Goal: Information Seeking & Learning: Check status

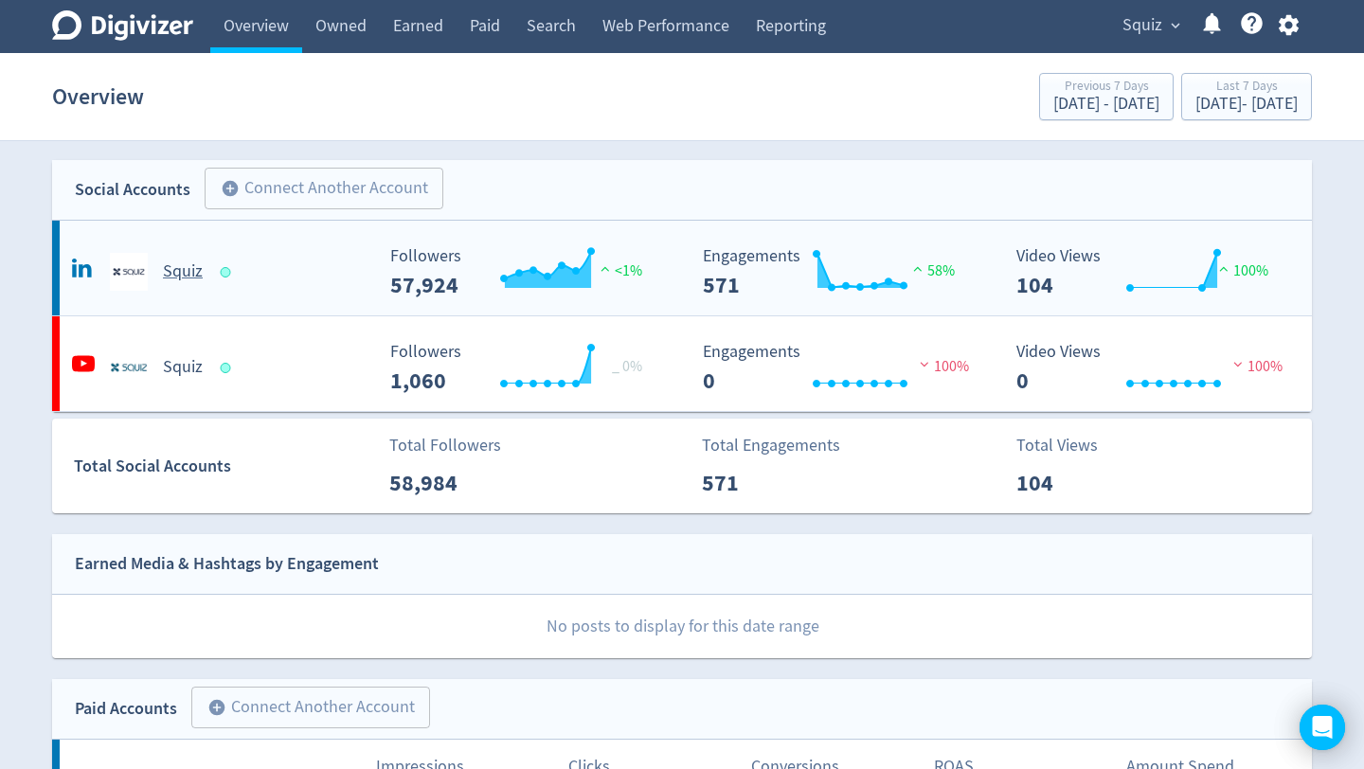
click at [260, 281] on div "Squiz" at bounding box center [220, 272] width 306 height 38
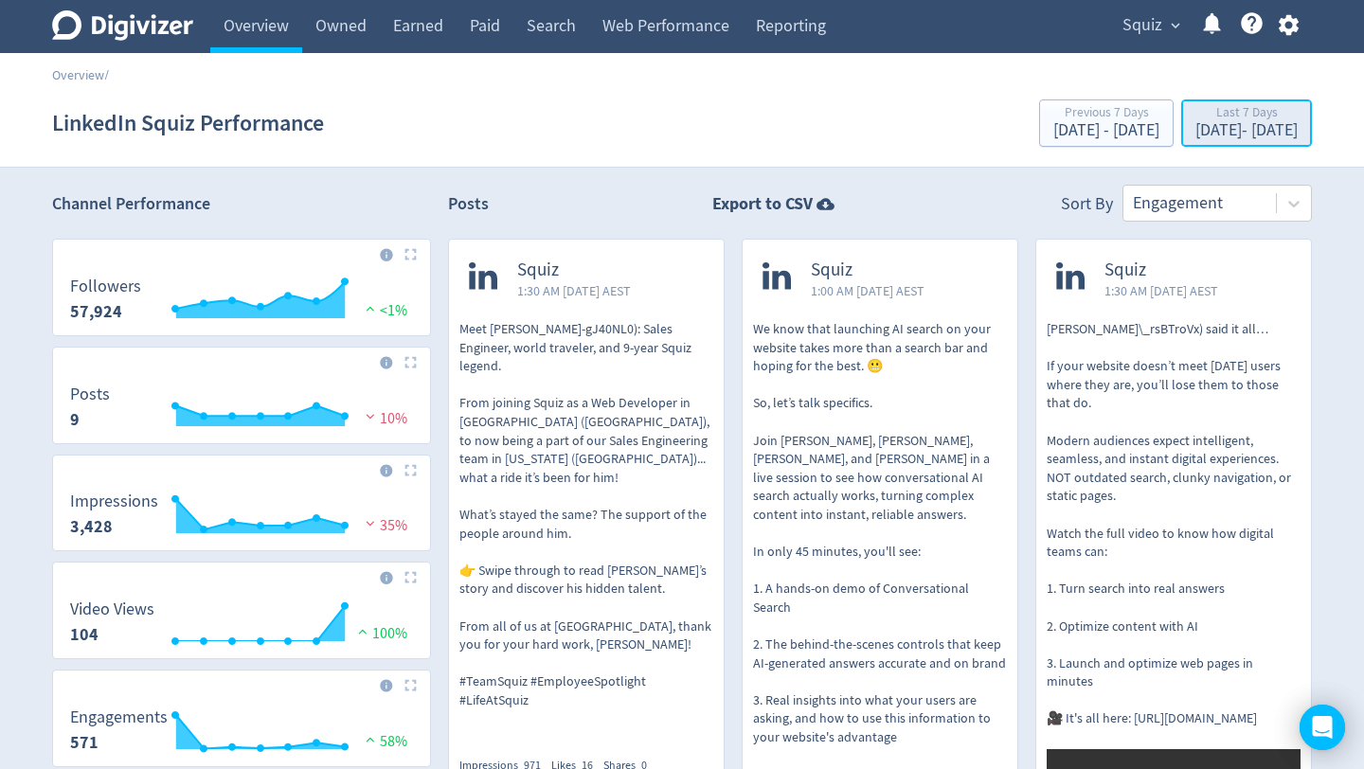
click at [1195, 120] on div "Last 7 Days" at bounding box center [1246, 114] width 102 height 16
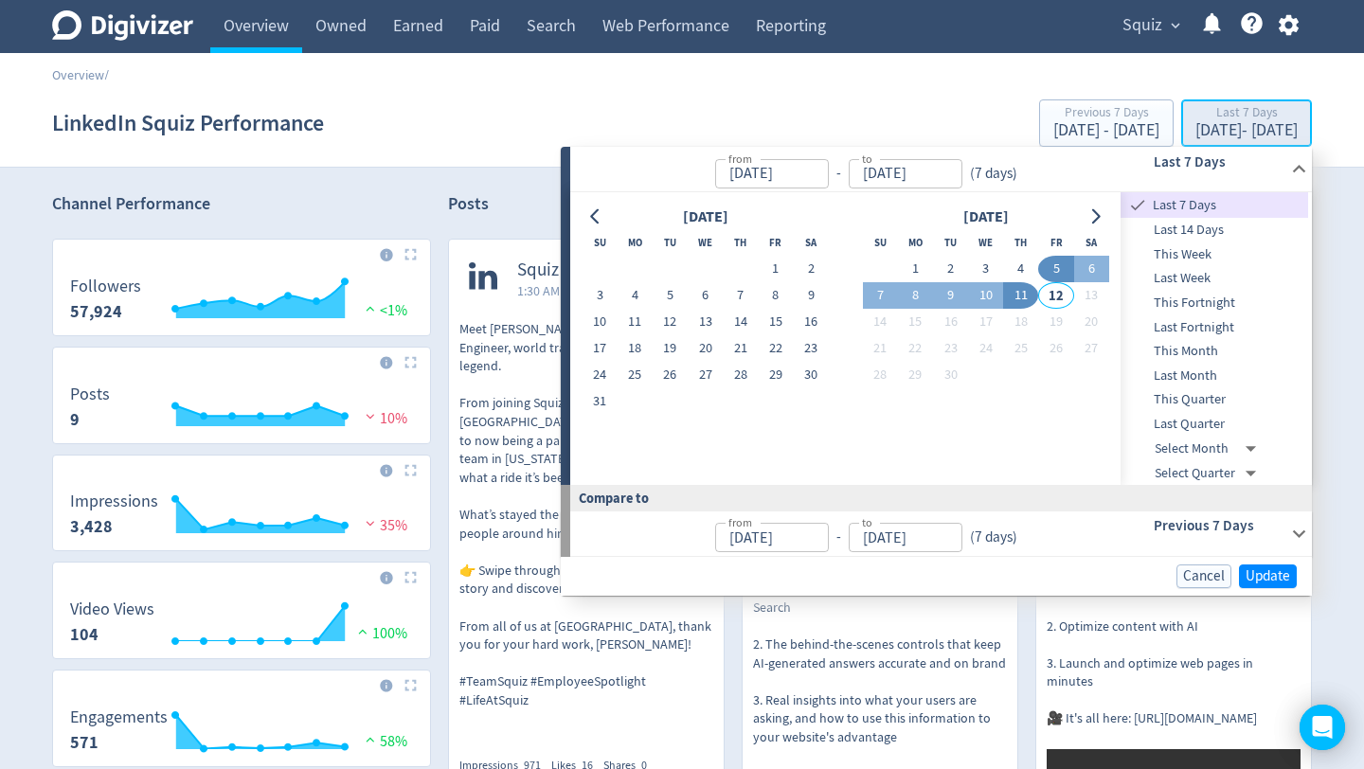
type input "[DATE]"
click at [1204, 377] on span "Last Month" at bounding box center [1214, 376] width 188 height 21
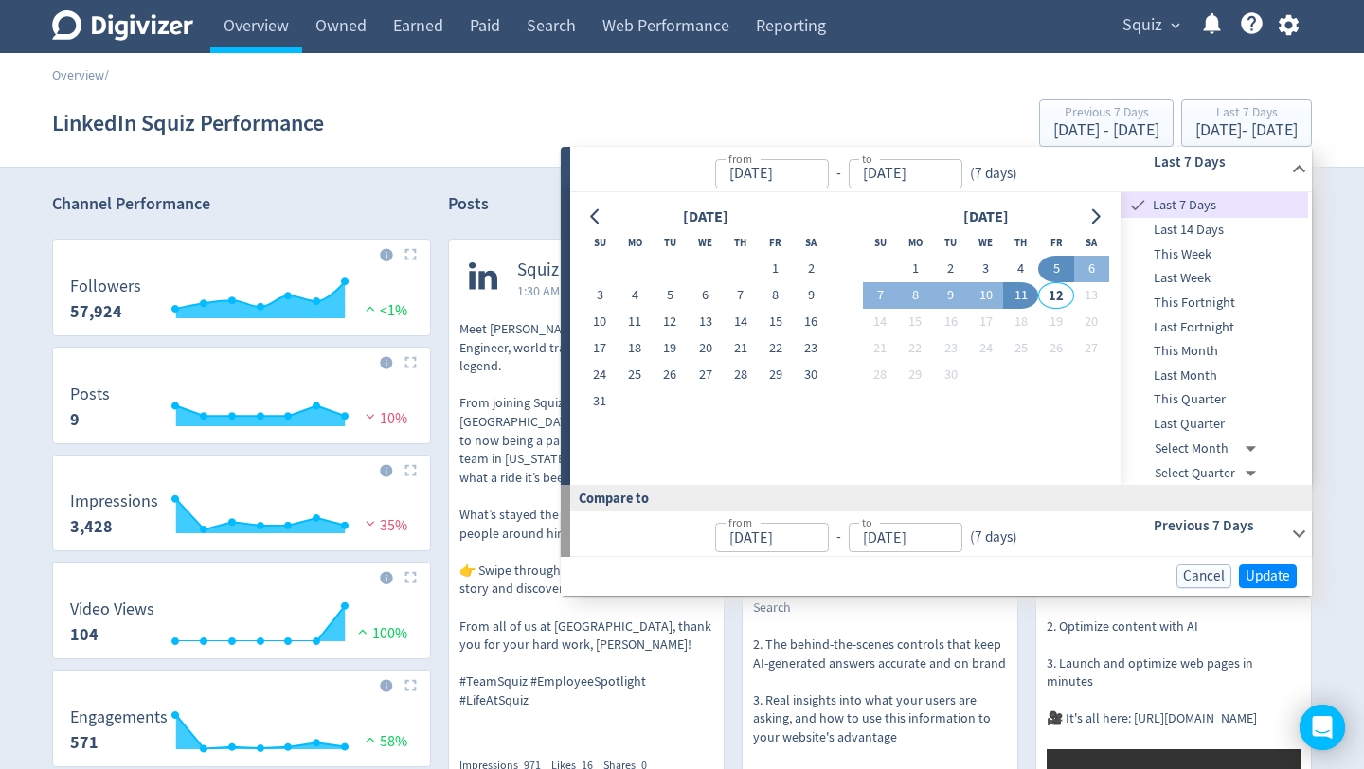
type input "[DATE]"
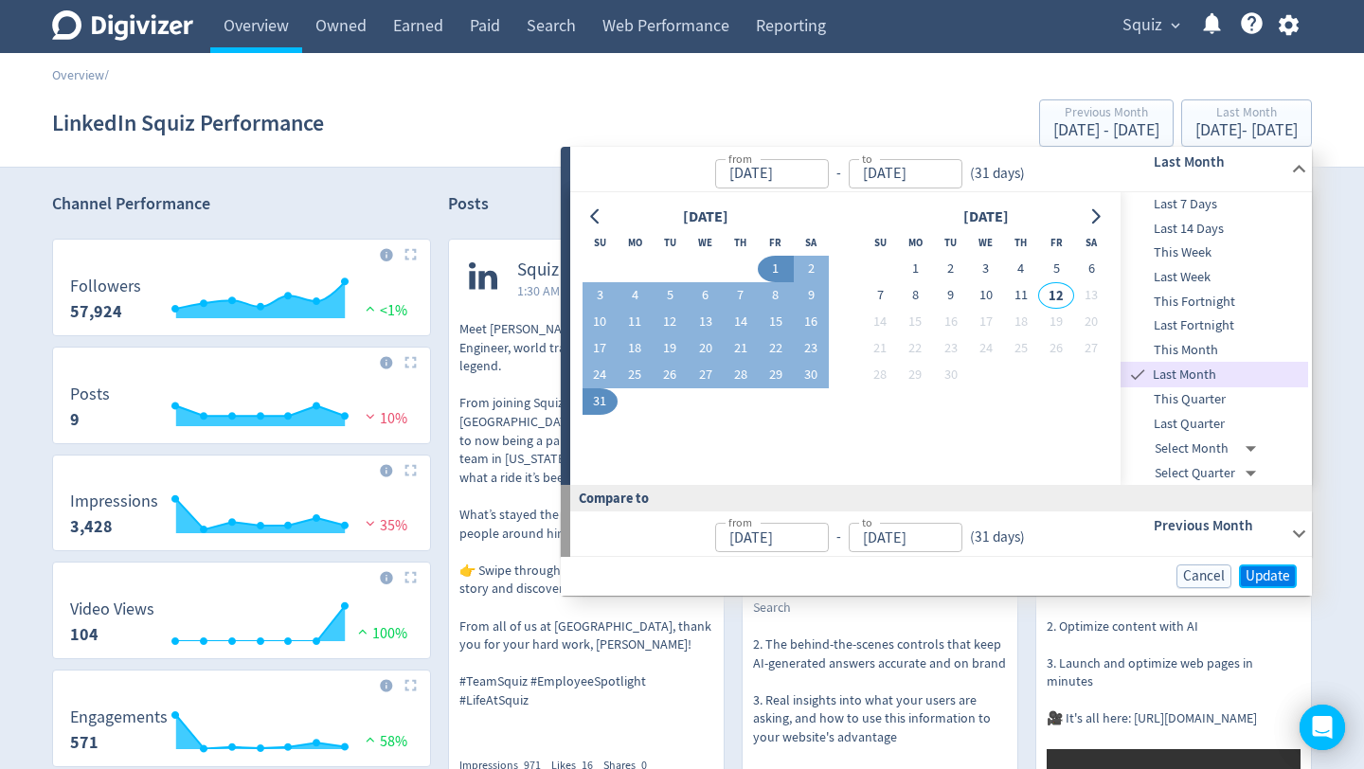
click at [1276, 569] on span "Update" at bounding box center [1267, 576] width 45 height 14
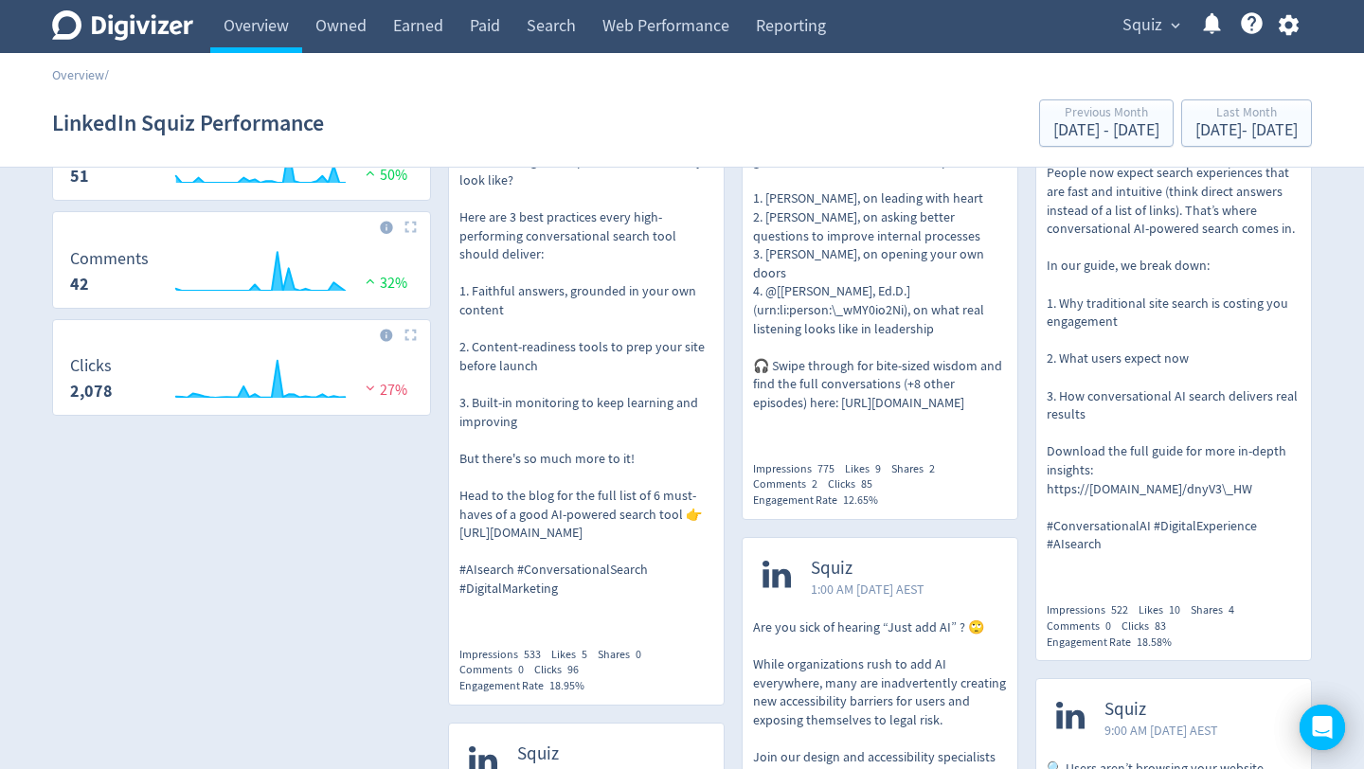
scroll to position [796, 0]
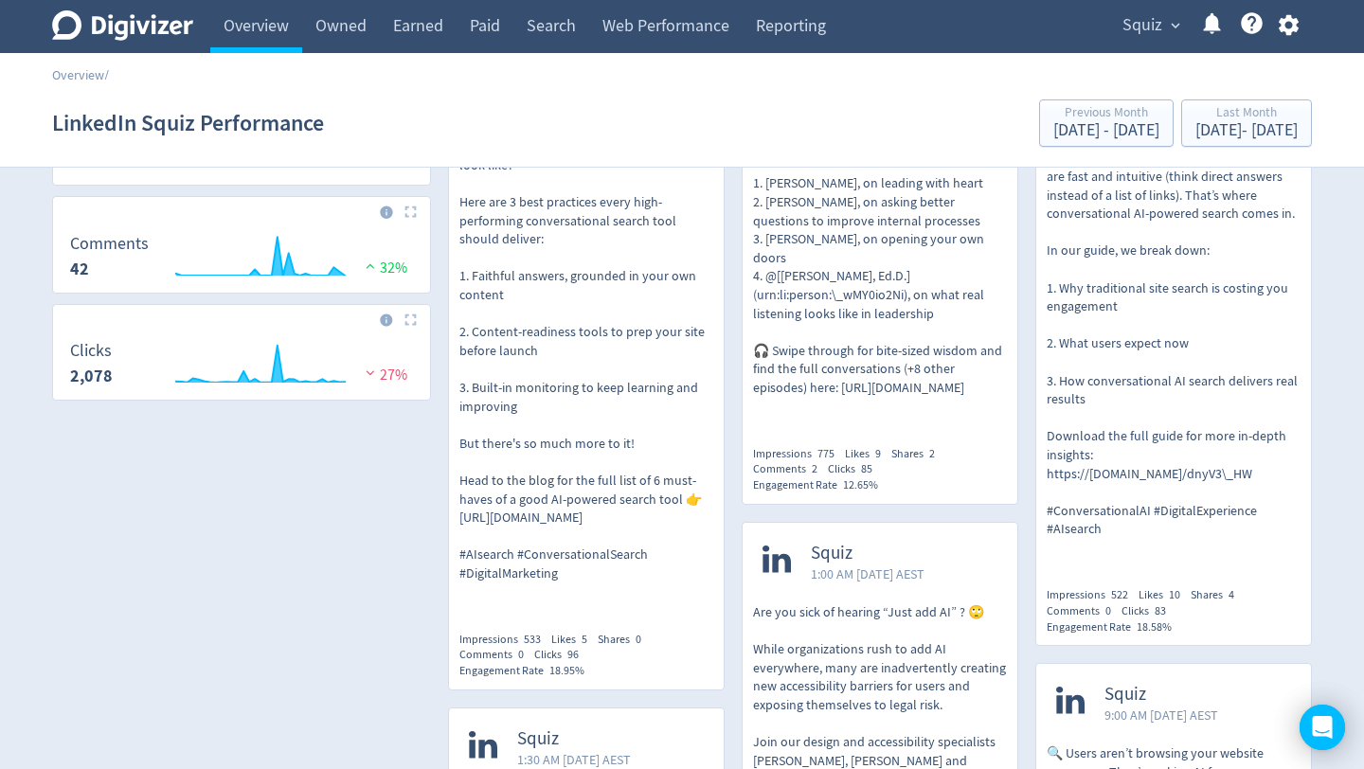
click at [569, 347] on p "🧠 Many are talking about AI search… but what does a great implementation actual…" at bounding box center [586, 351] width 254 height 464
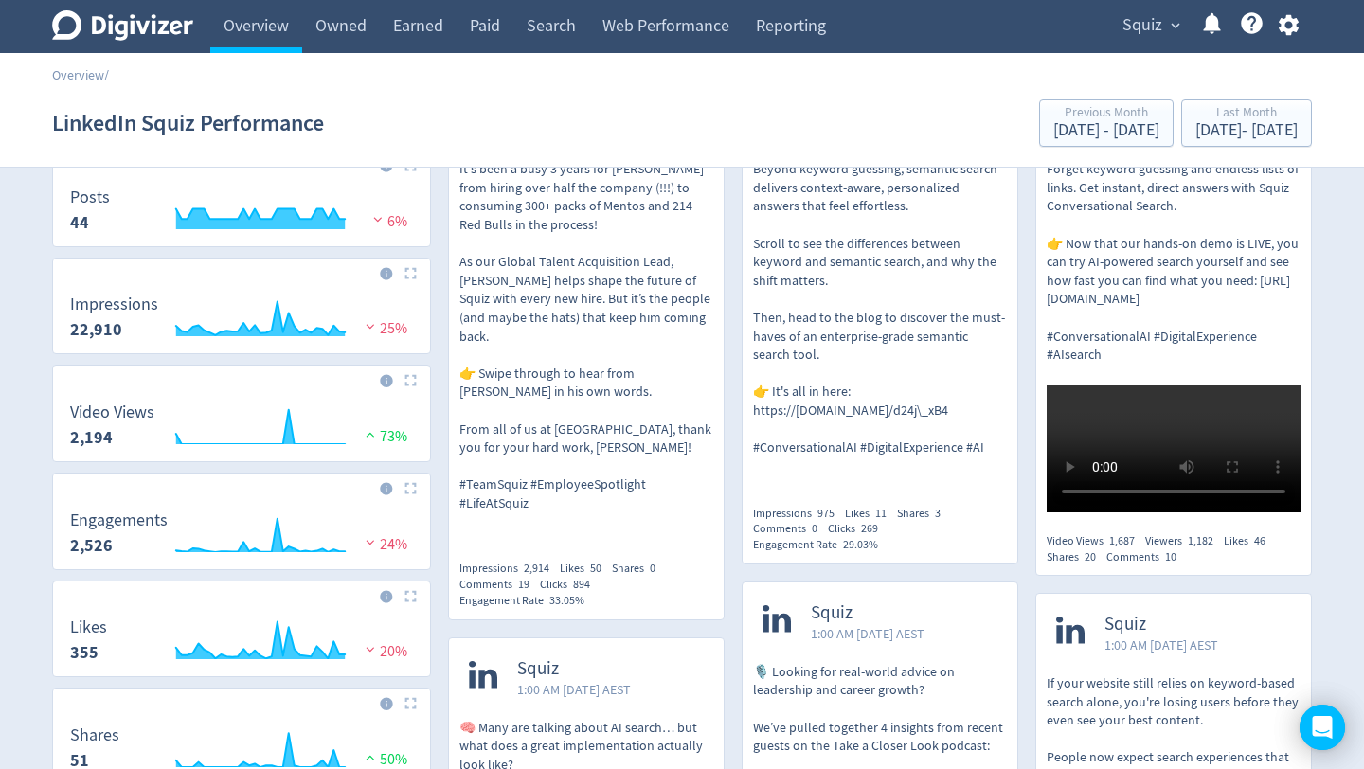
scroll to position [195, 0]
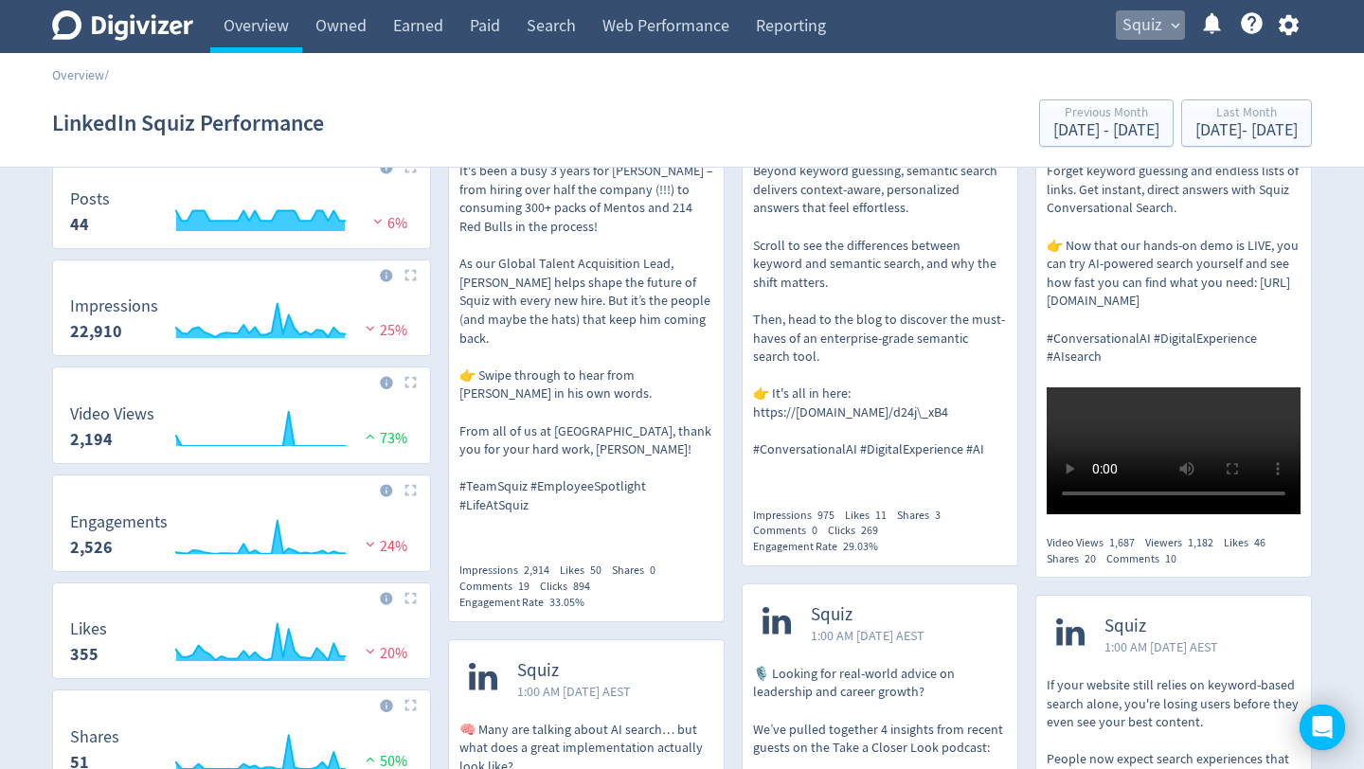
click at [1169, 30] on span "expand_more" at bounding box center [1175, 25] width 17 height 17
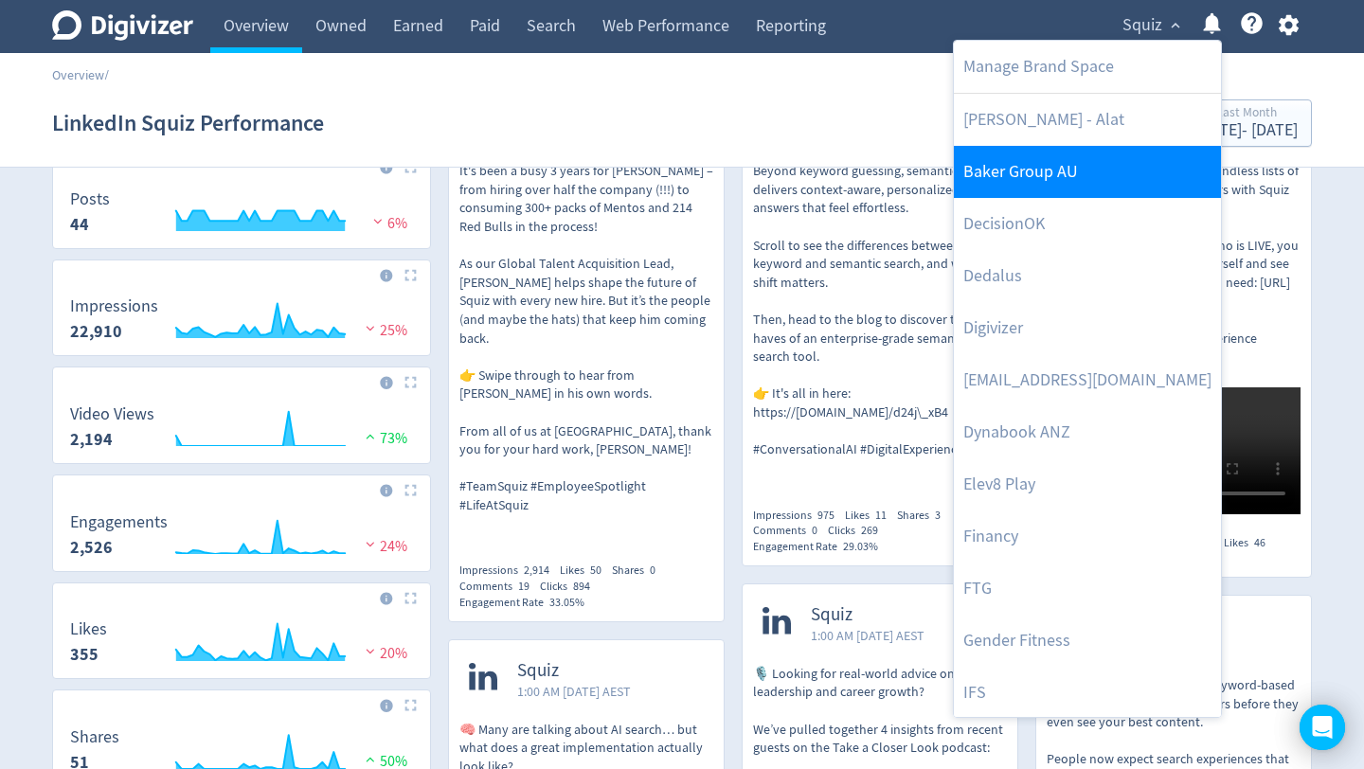
click at [1088, 185] on link "Baker Group AU" at bounding box center [1087, 172] width 267 height 52
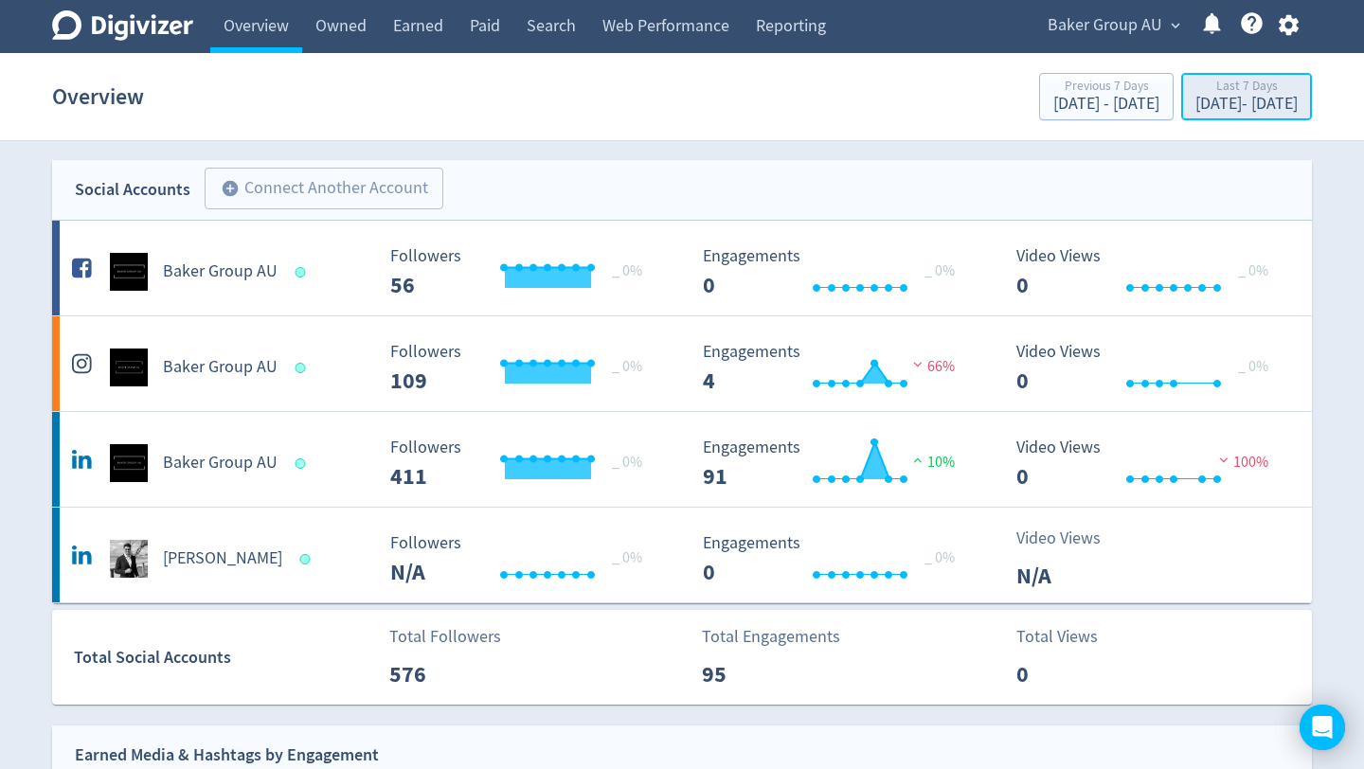
click at [1195, 110] on div "[DATE] - [DATE]" at bounding box center [1246, 104] width 102 height 17
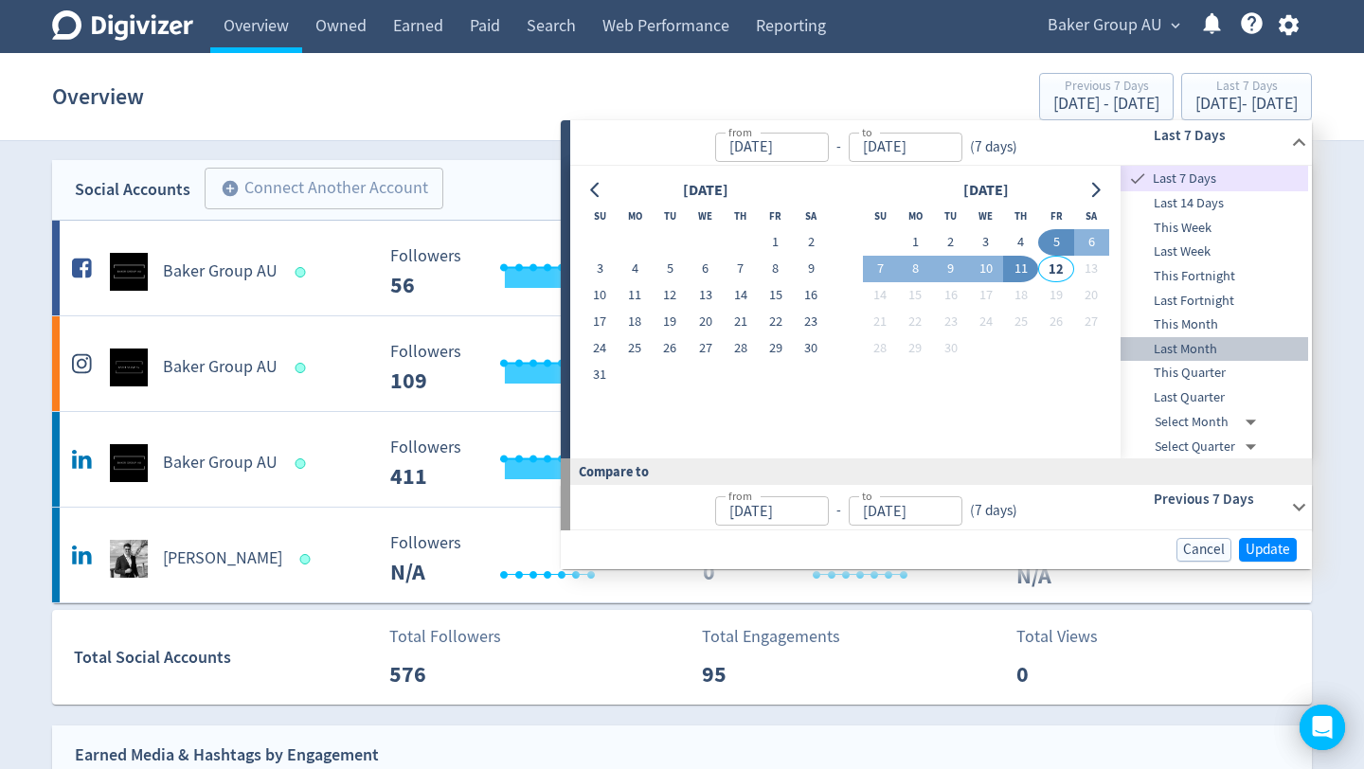
click at [1197, 343] on span "Last Month" at bounding box center [1214, 349] width 188 height 21
type input "[DATE]"
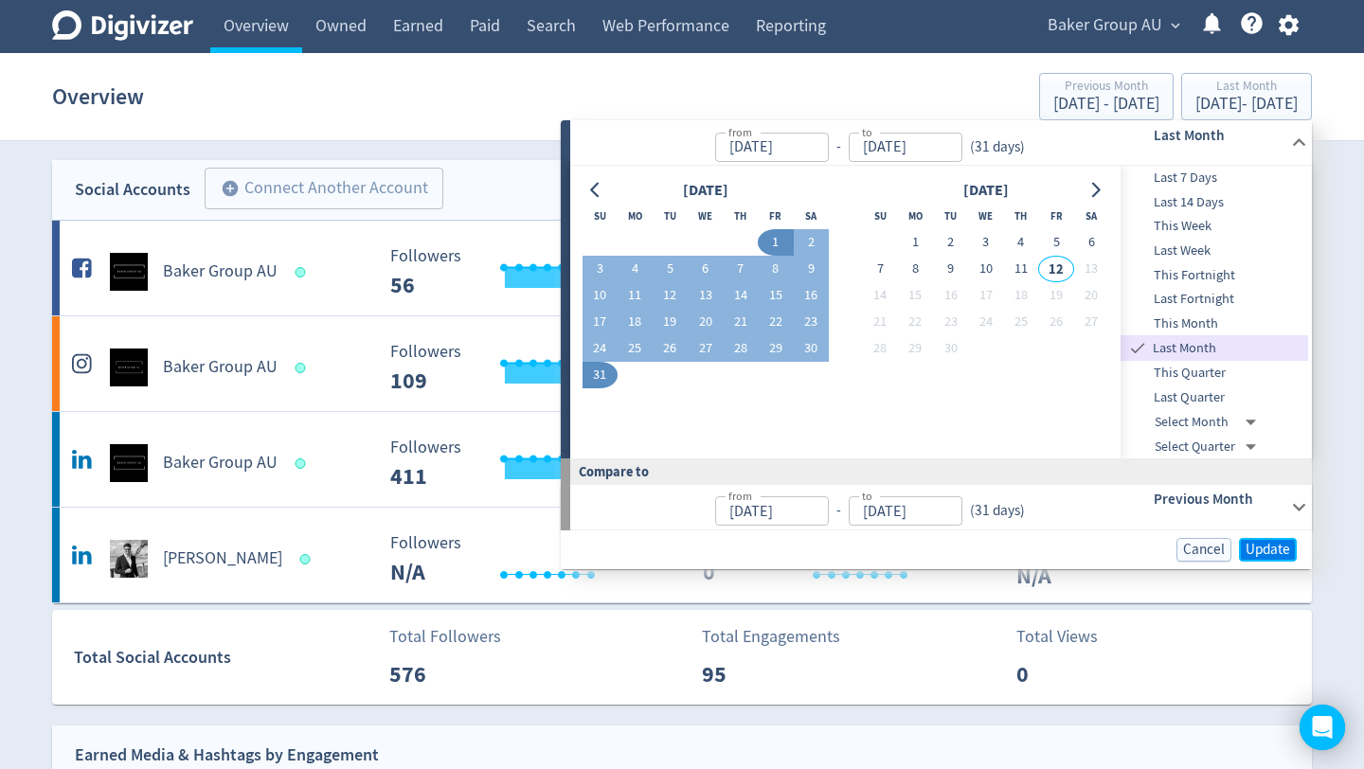
click at [1277, 543] on span "Update" at bounding box center [1267, 550] width 45 height 14
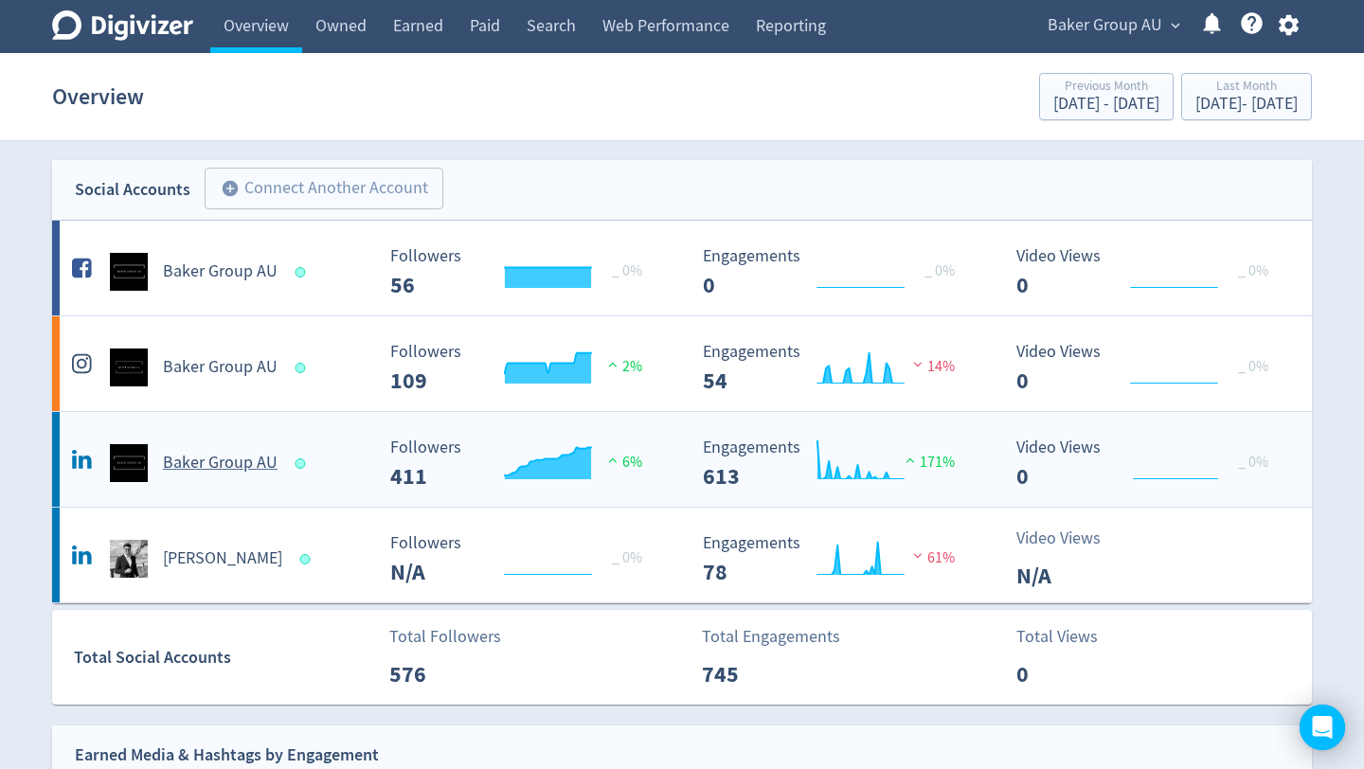
click at [220, 466] on h5 "Baker Group AU" at bounding box center [220, 463] width 115 height 23
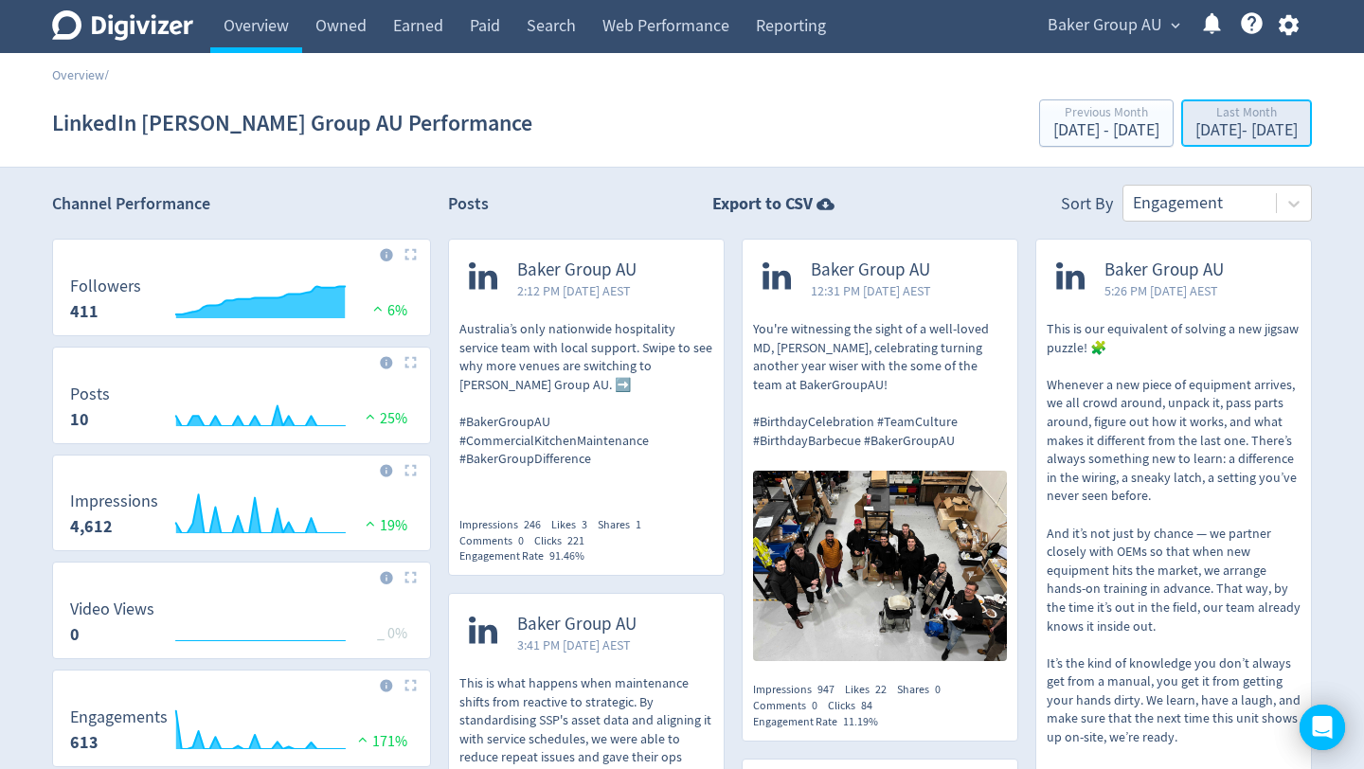
click at [1226, 128] on div "[DATE] - [DATE]" at bounding box center [1246, 130] width 102 height 17
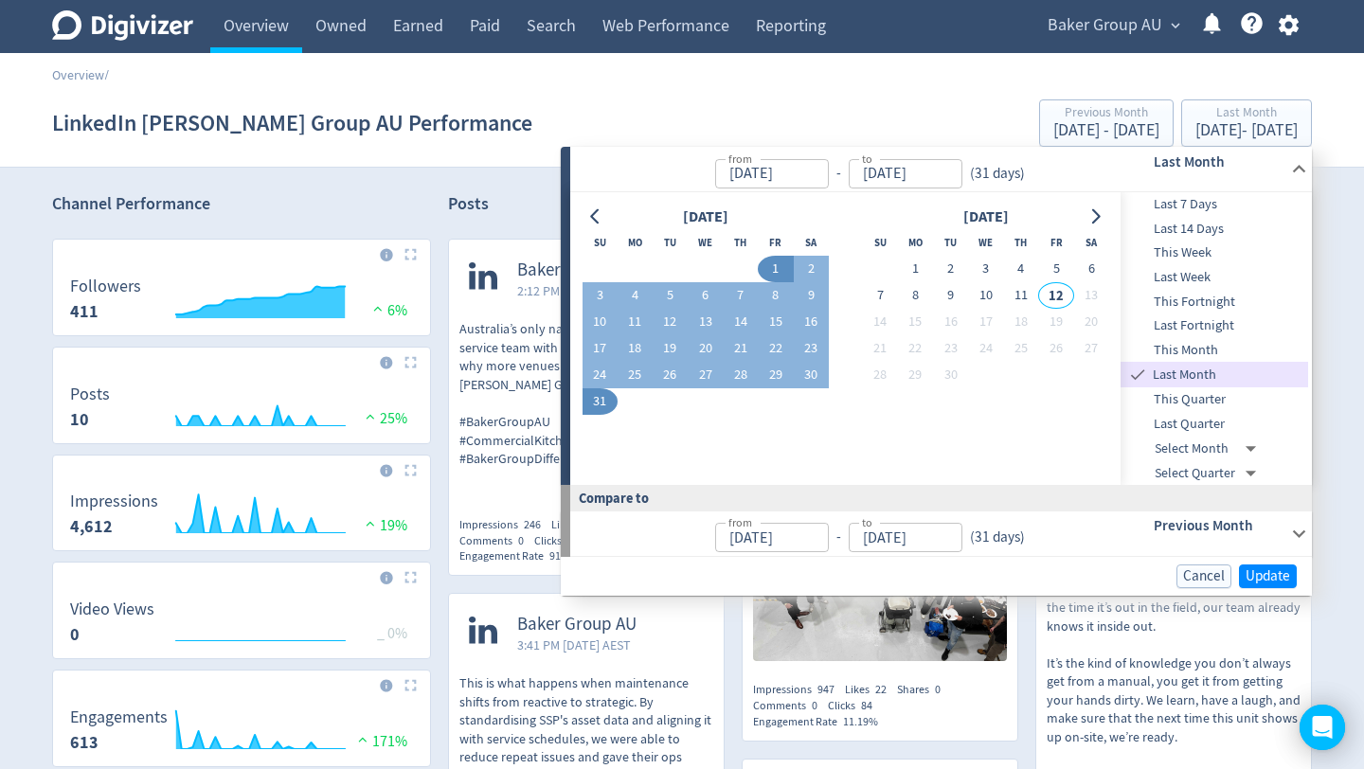
click at [1198, 425] on span "Last Quarter" at bounding box center [1214, 424] width 188 height 21
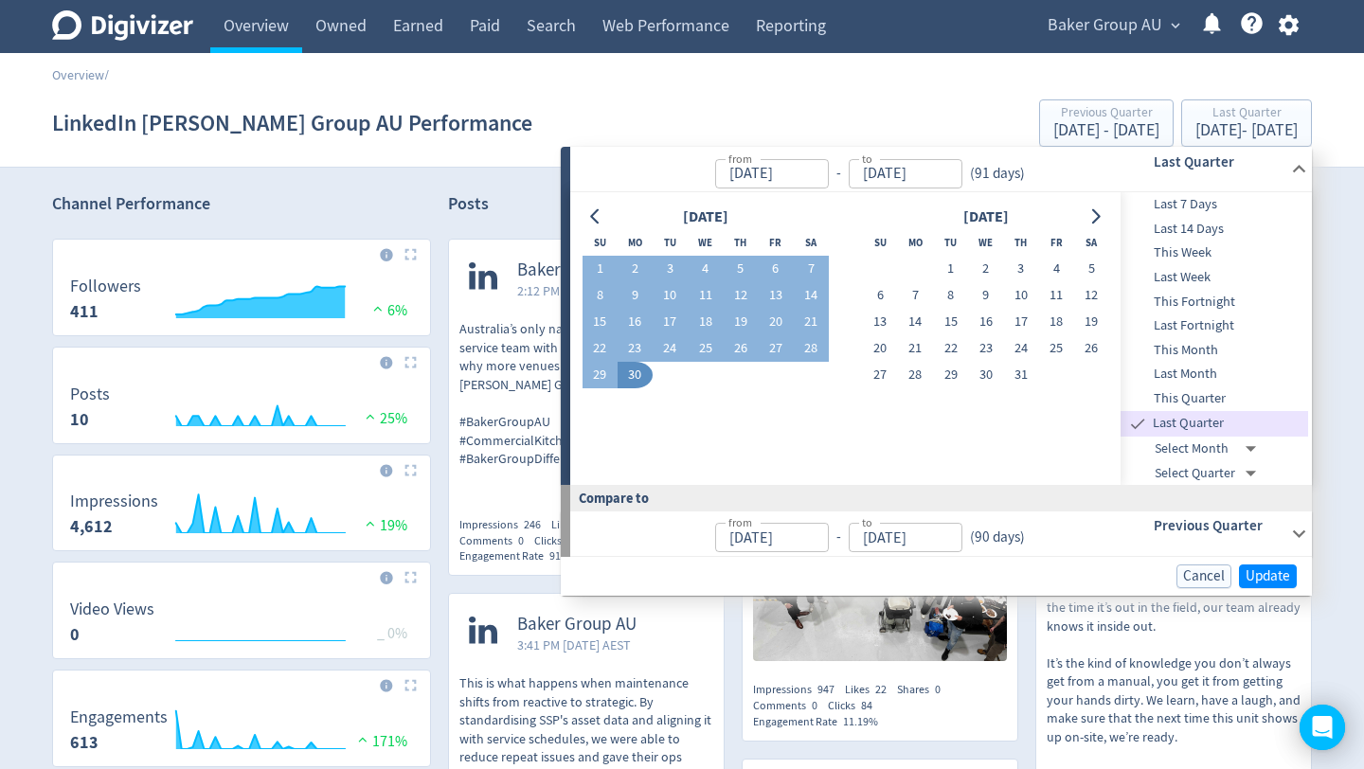
type input "[DATE]"
click at [1276, 575] on span "Update" at bounding box center [1267, 576] width 45 height 14
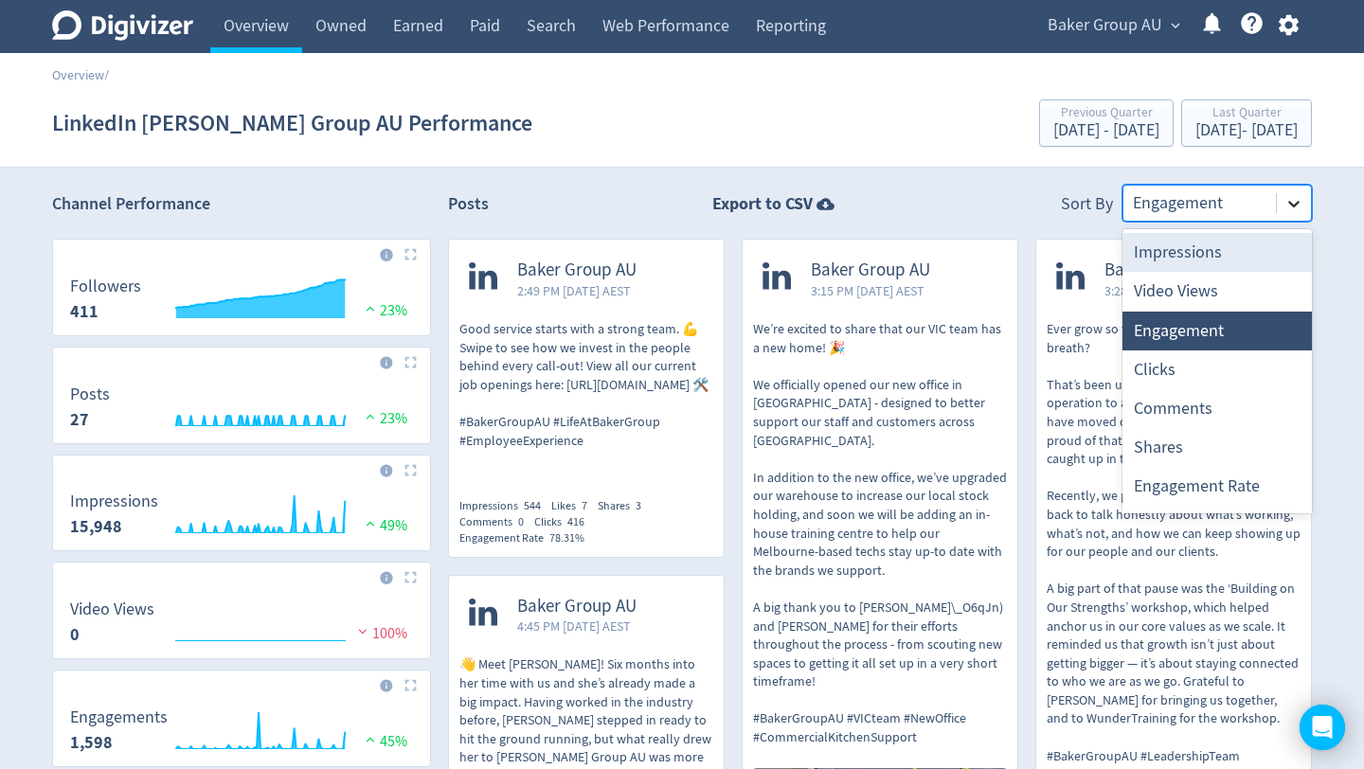
click at [1299, 215] on div at bounding box center [1294, 204] width 34 height 34
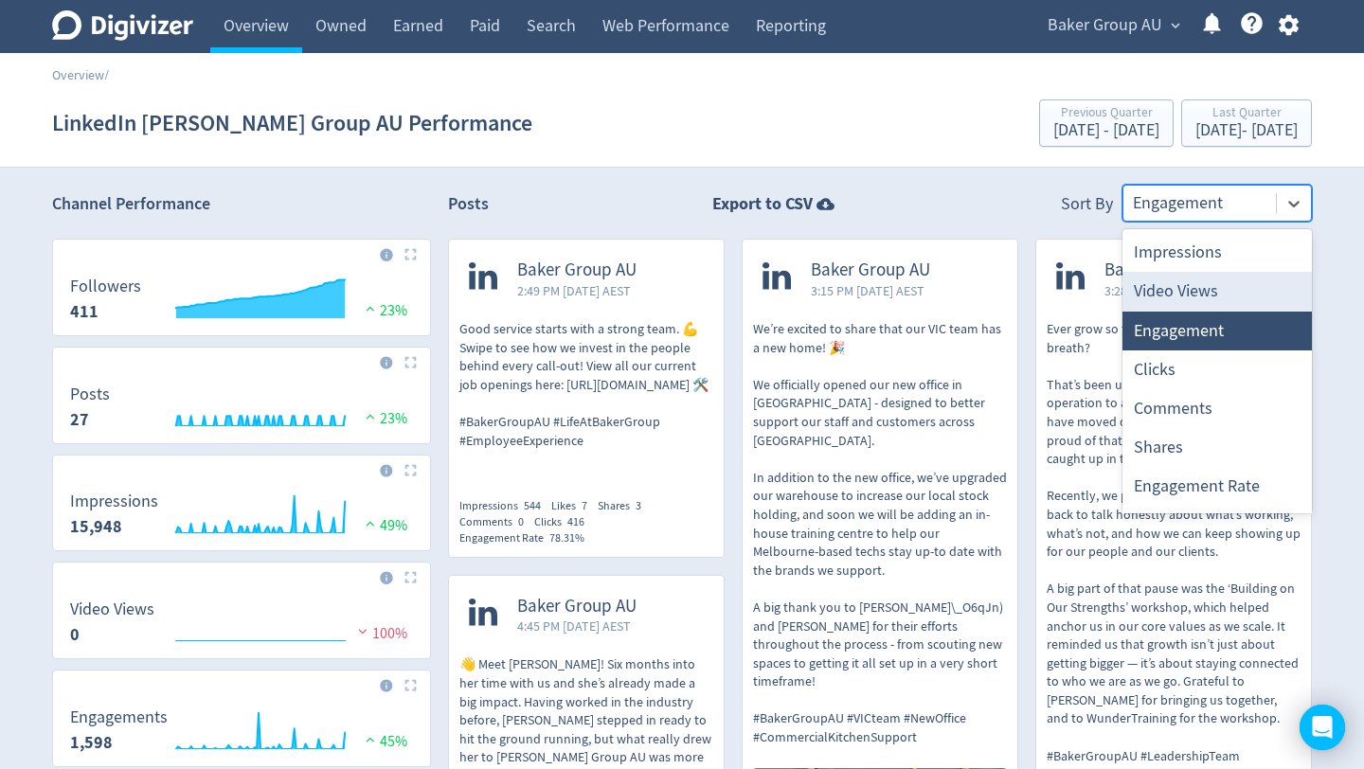
click at [1217, 306] on div "Video Views" at bounding box center [1216, 291] width 189 height 39
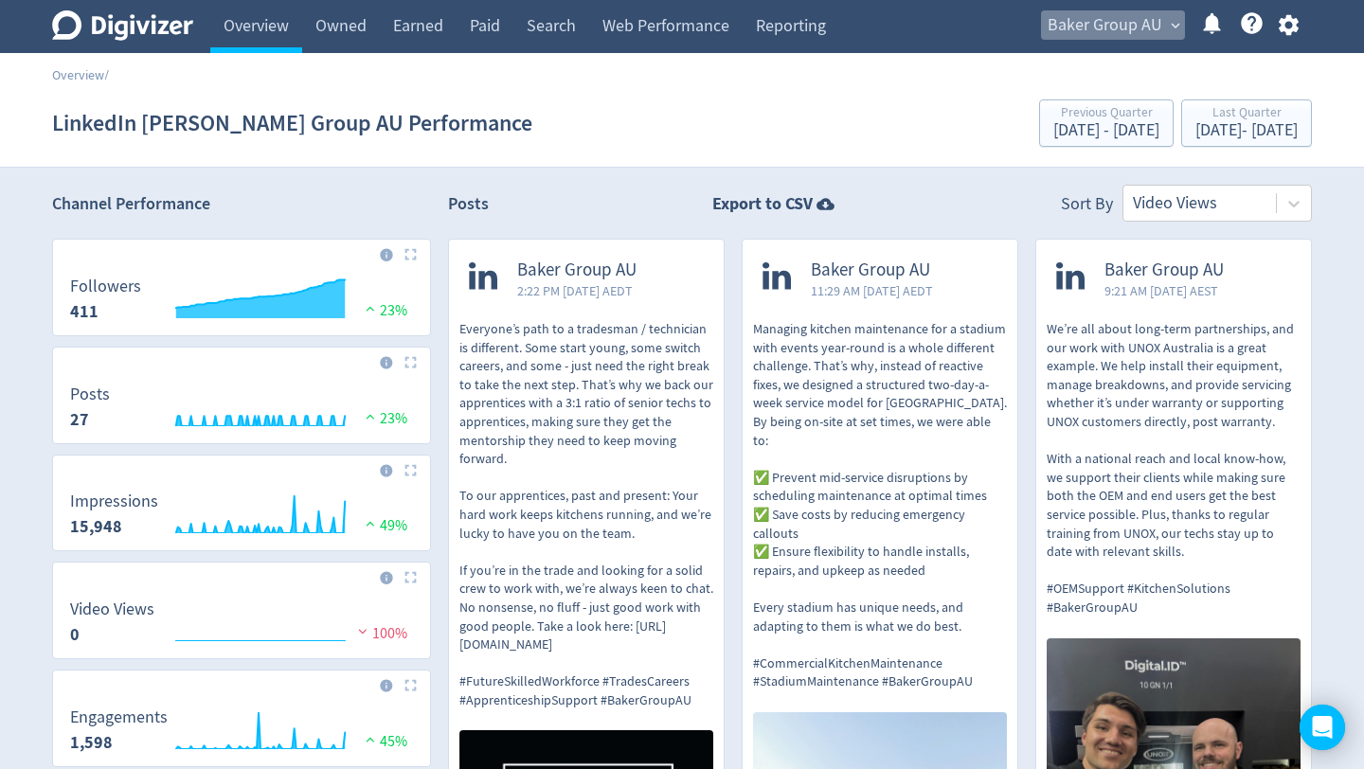
click at [1140, 34] on span "Baker Group AU" at bounding box center [1104, 25] width 115 height 30
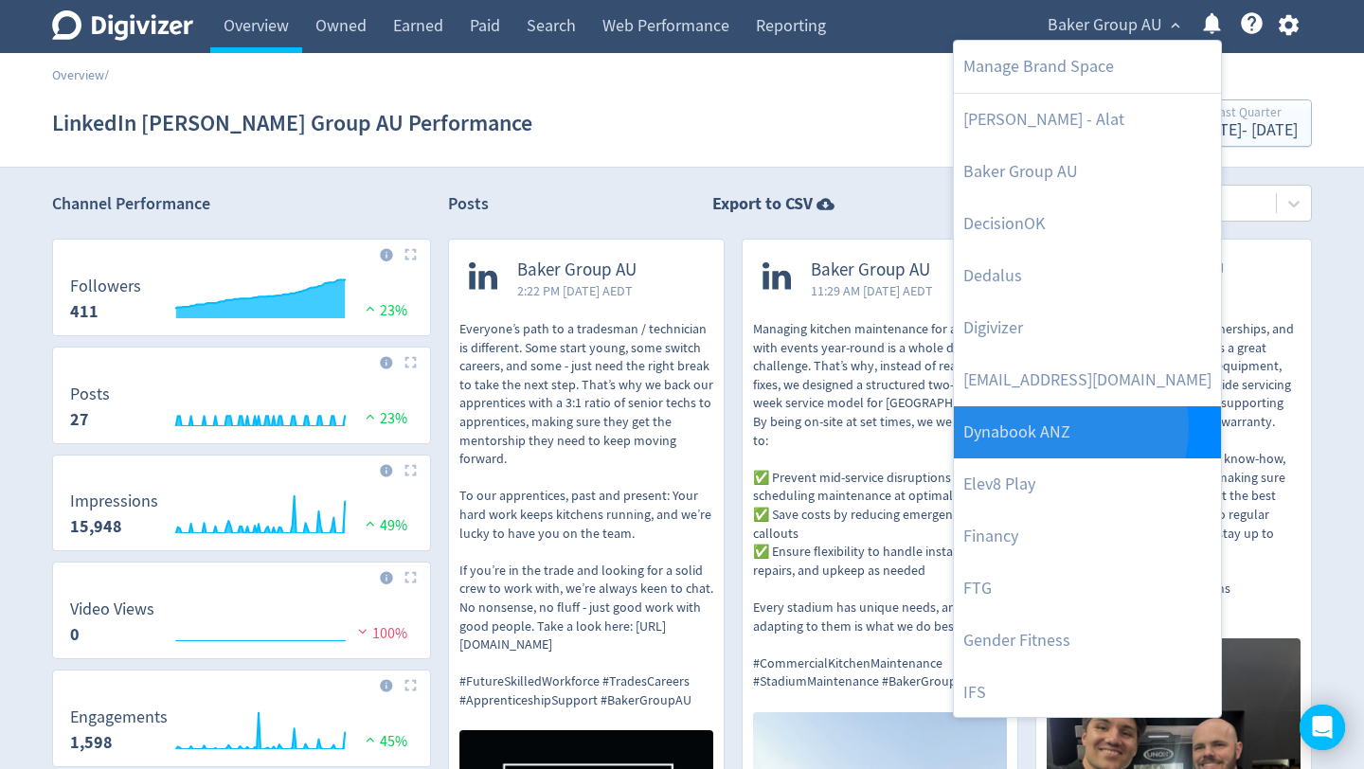
click at [1055, 427] on link "Dynabook ANZ" at bounding box center [1087, 432] width 267 height 52
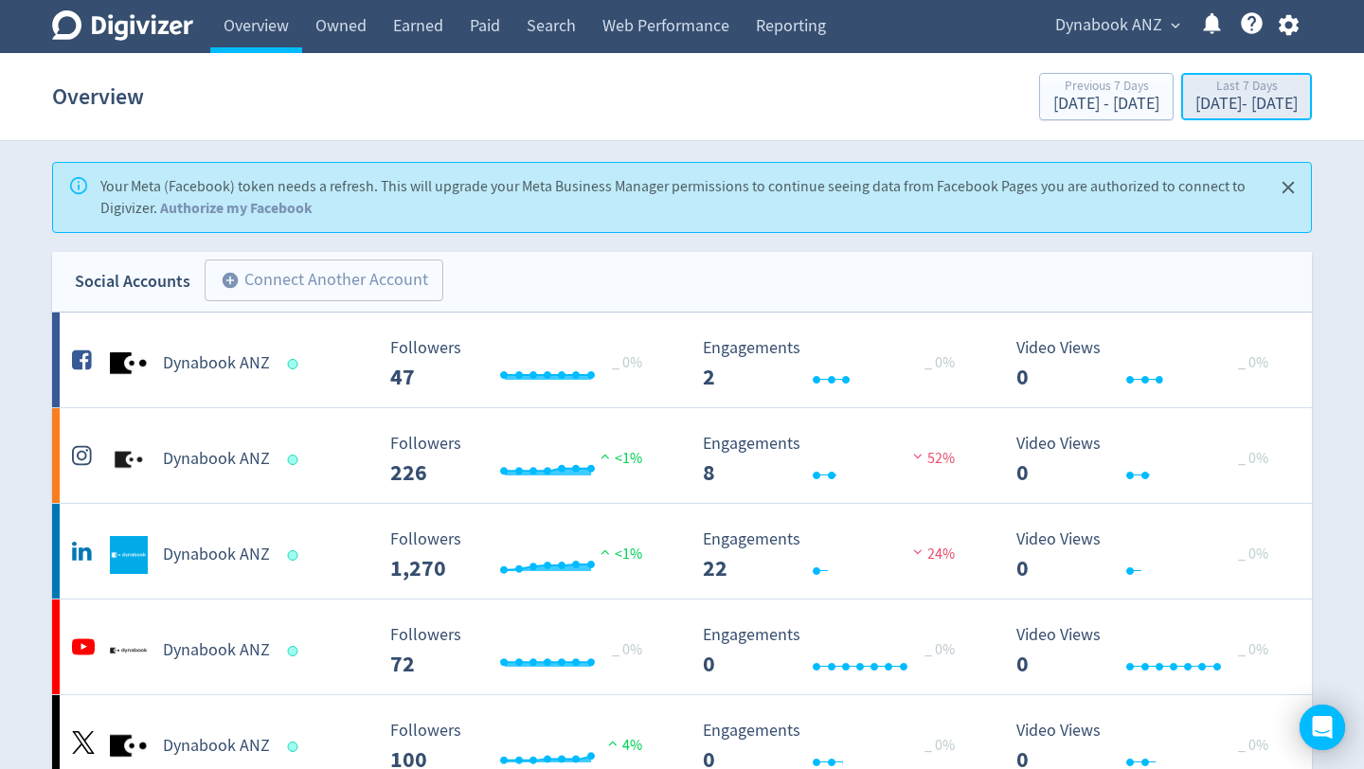
click at [1227, 93] on div "Last 7 Days" at bounding box center [1246, 88] width 102 height 16
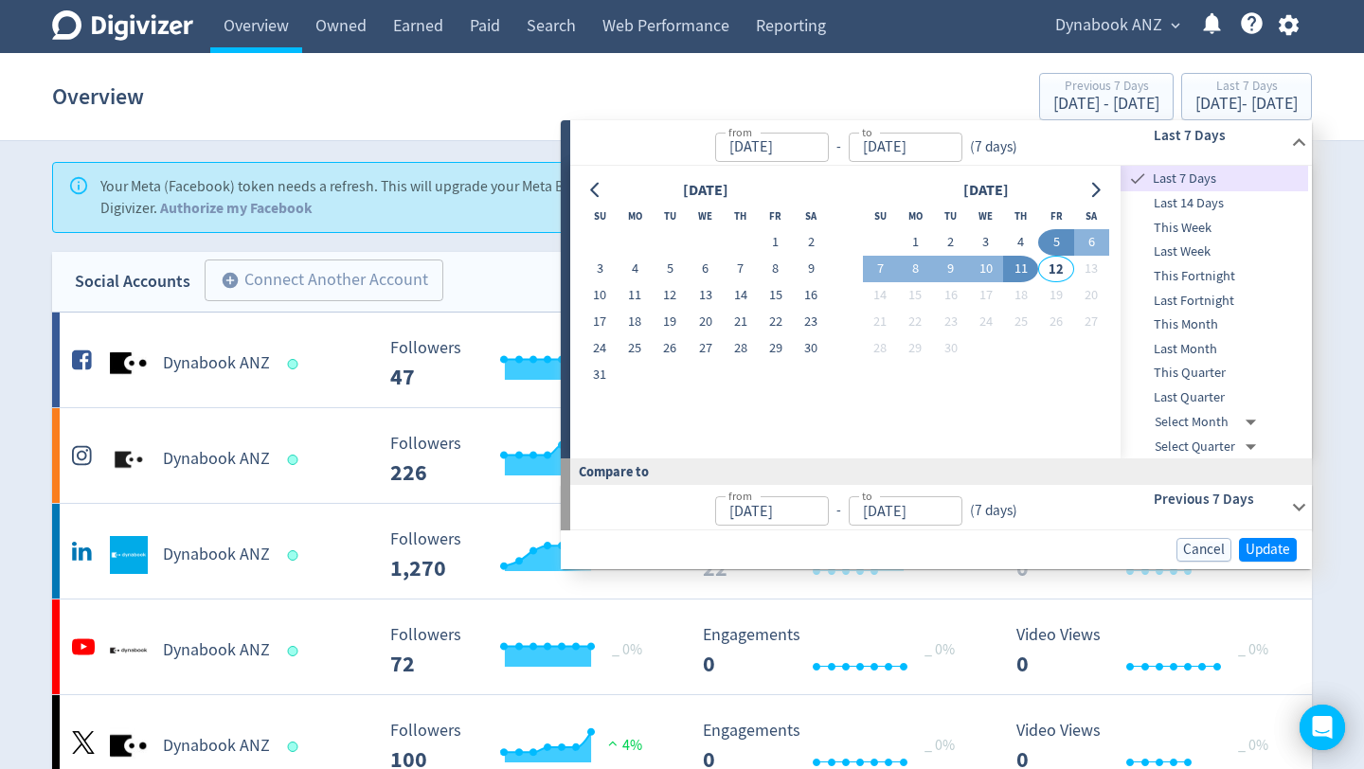
click at [1208, 380] on span "This Quarter" at bounding box center [1214, 373] width 188 height 21
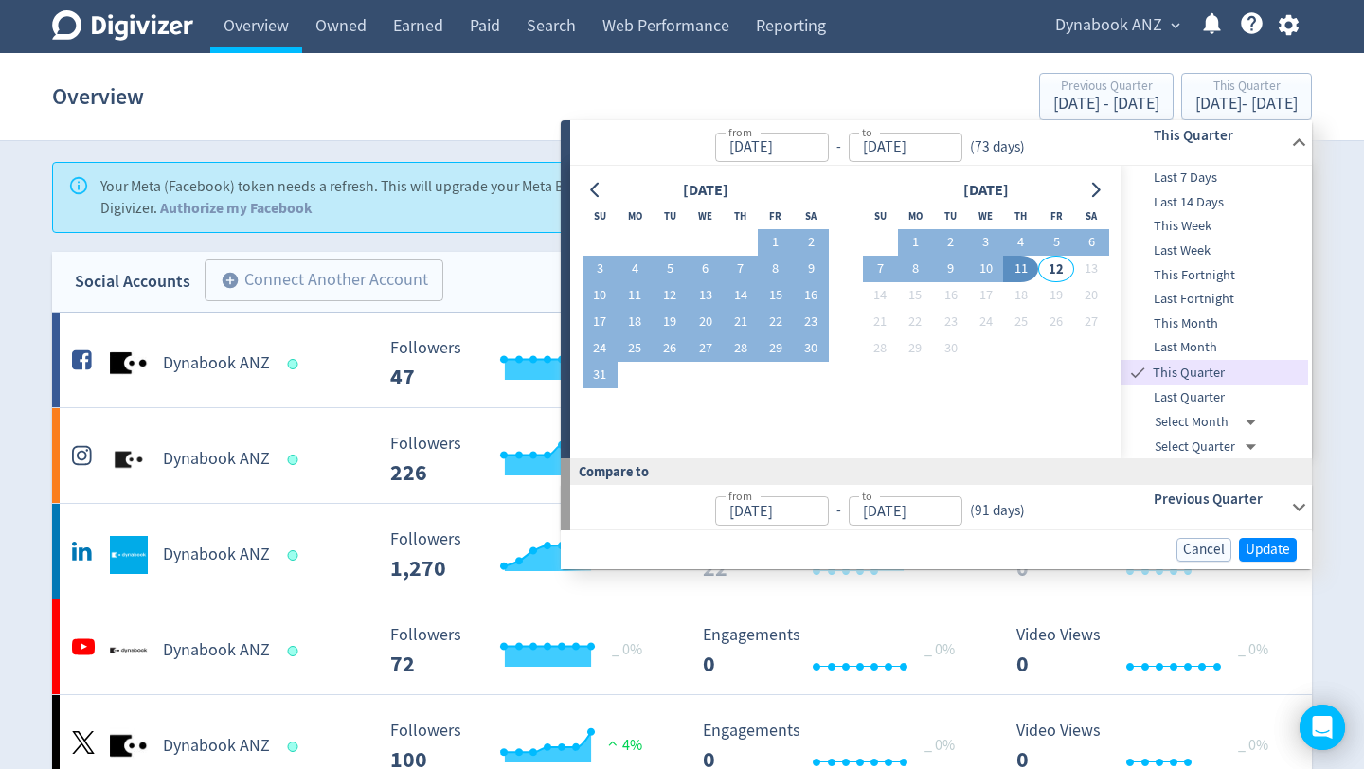
type input "[DATE]"
click at [1265, 547] on span "Update" at bounding box center [1267, 550] width 45 height 14
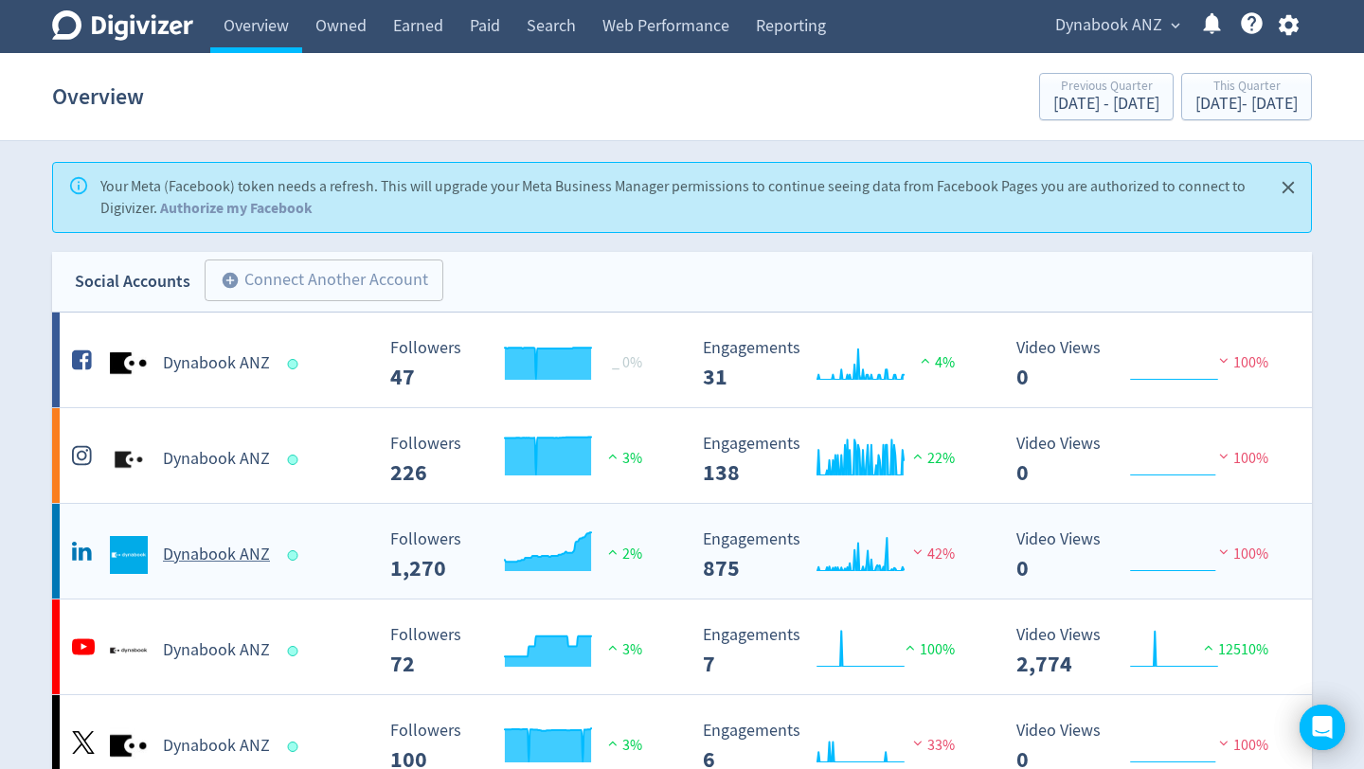
click at [202, 564] on h5 "Dynabook ANZ" at bounding box center [216, 555] width 107 height 23
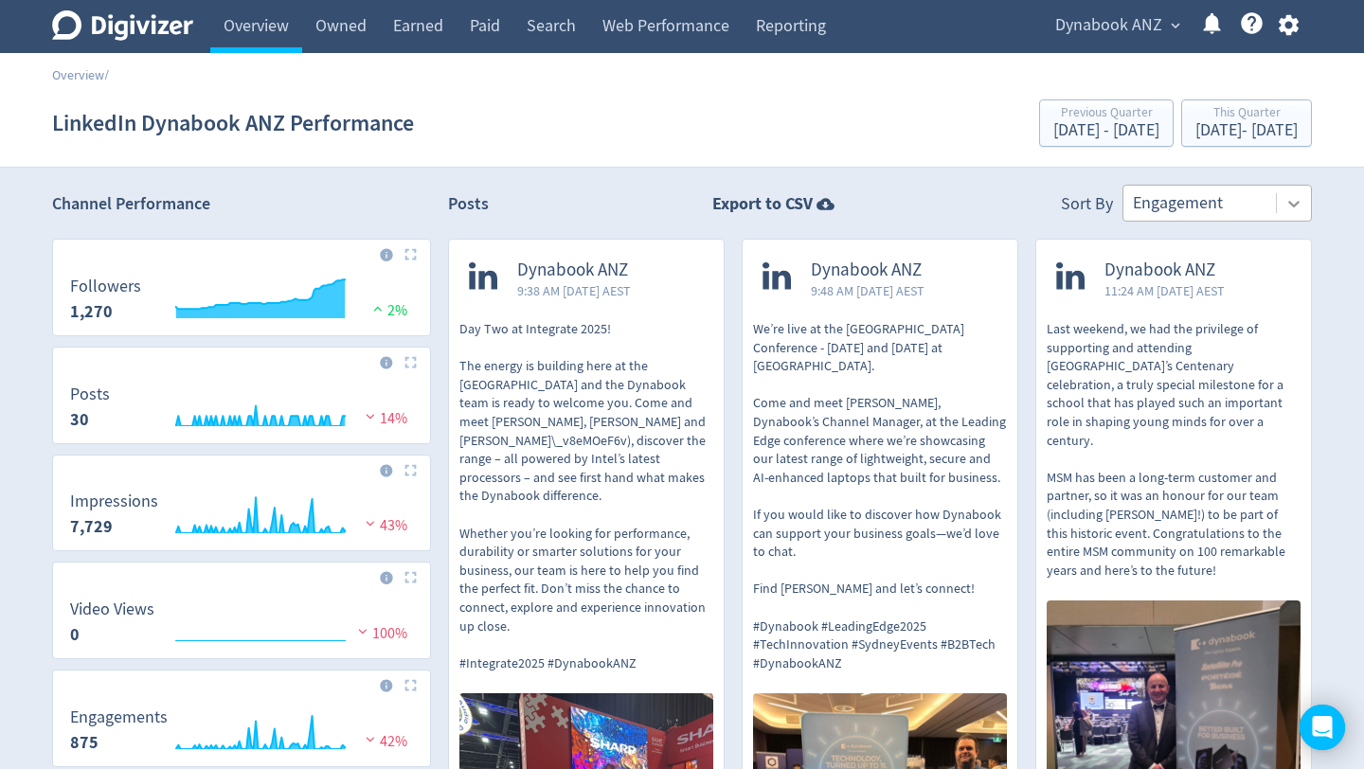
click at [1293, 196] on icon at bounding box center [1293, 203] width 19 height 19
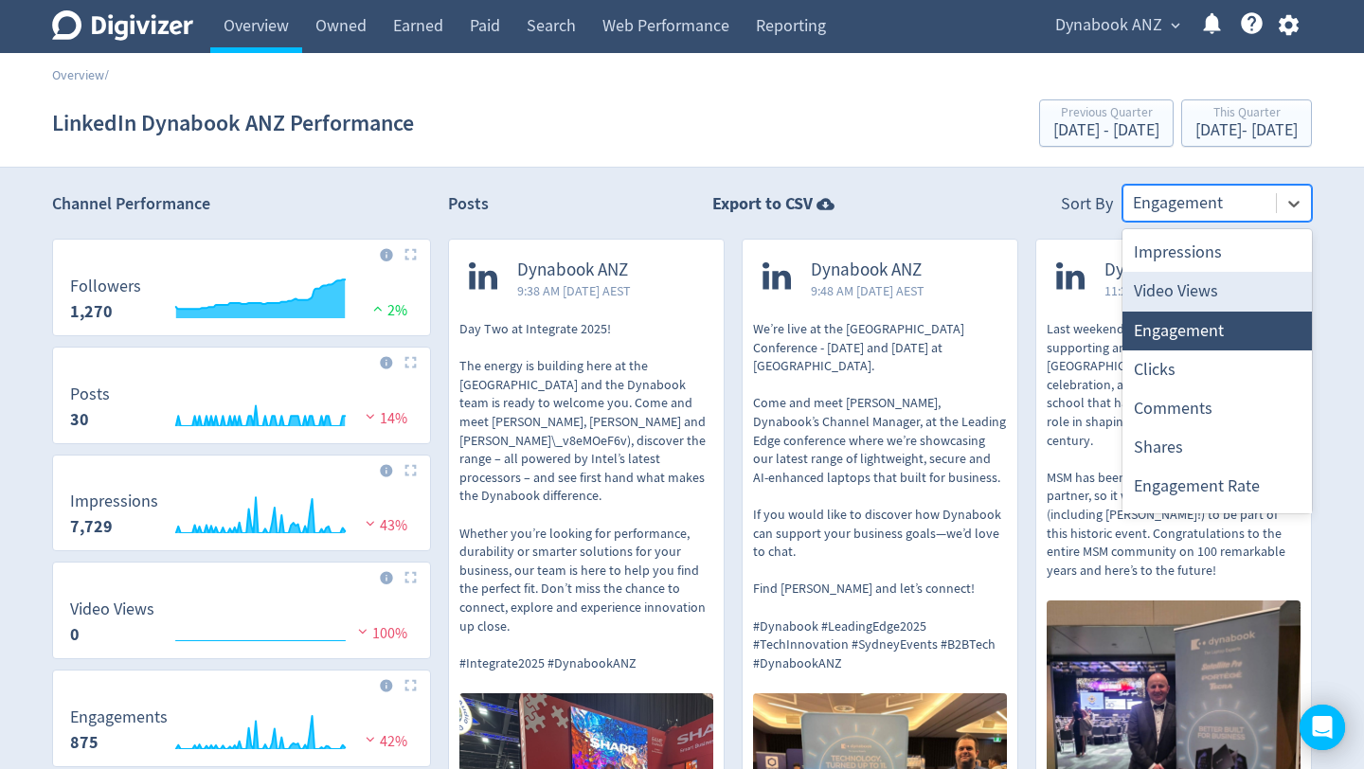
click at [1228, 280] on div "Video Views" at bounding box center [1216, 291] width 189 height 39
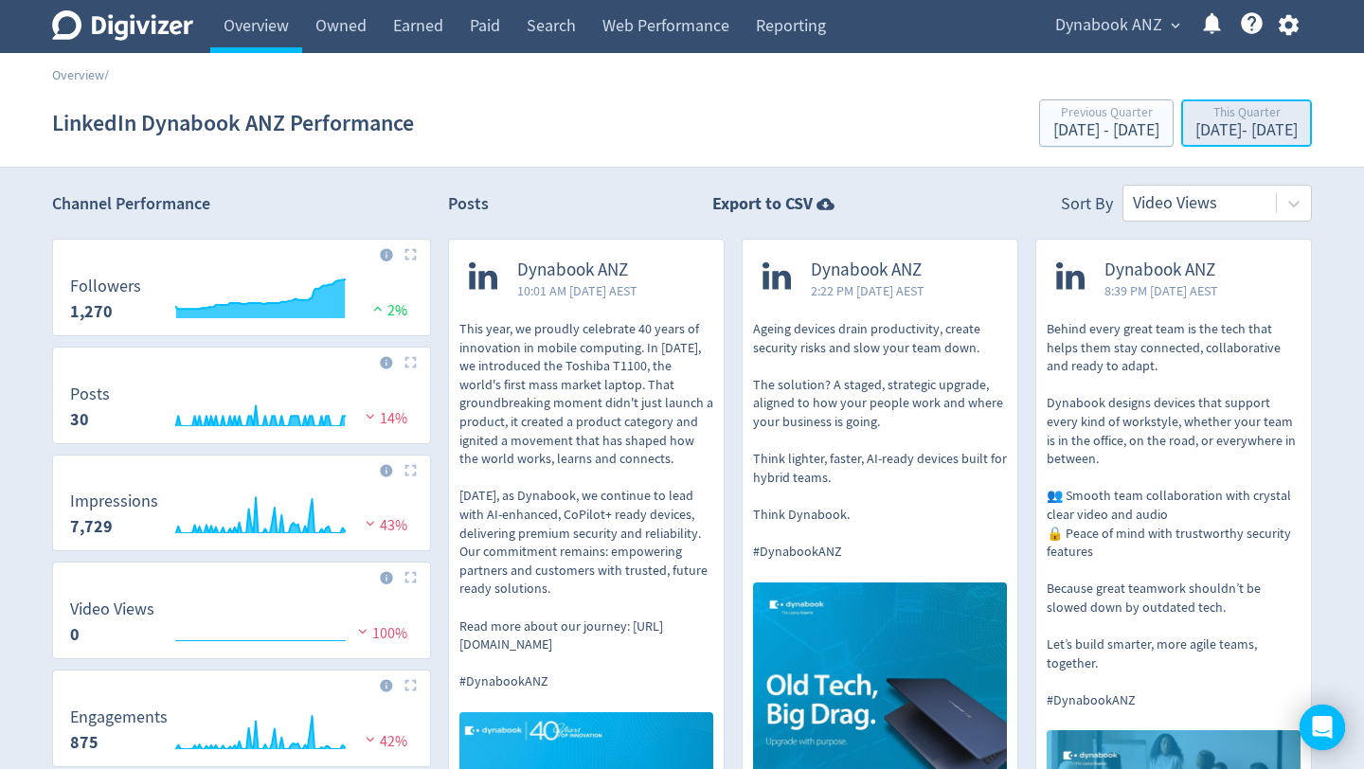
click at [1236, 134] on div "[DATE] - [DATE]" at bounding box center [1246, 130] width 102 height 17
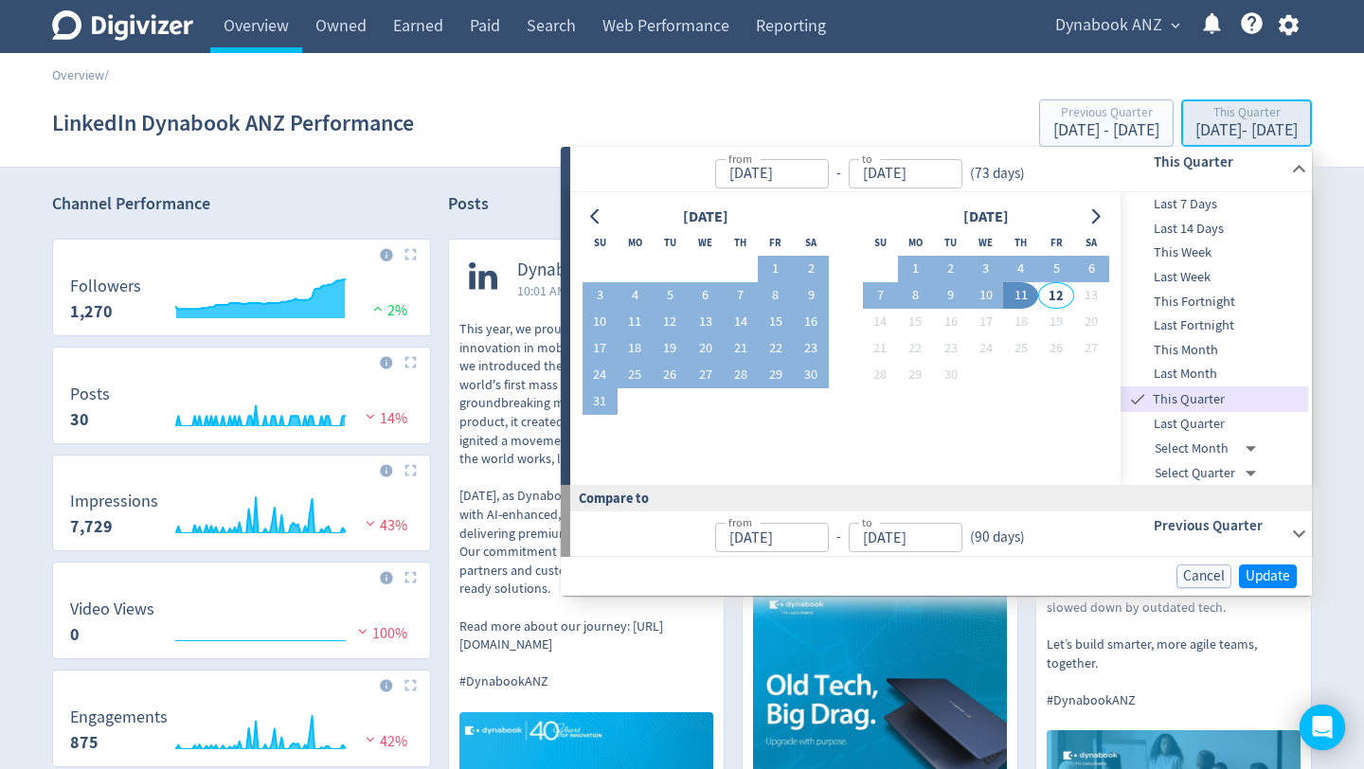
click at [1236, 133] on div "[DATE] - [DATE]" at bounding box center [1246, 130] width 102 height 17
click at [1165, 7] on div "Dynabook ANZ expand_more Help Center - Searchable support on using Digivizer" at bounding box center [1172, 26] width 277 height 53
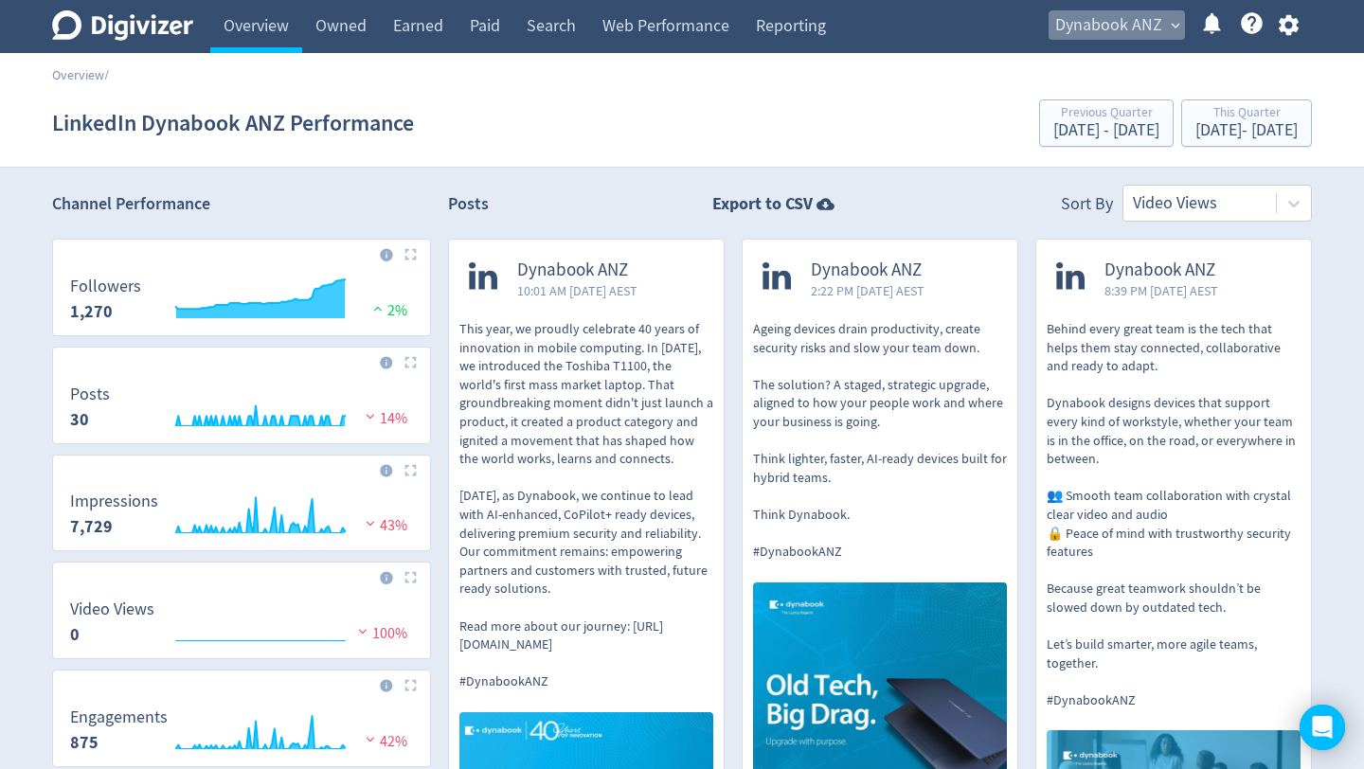
click at [1154, 22] on span "Dynabook ANZ" at bounding box center [1108, 25] width 107 height 30
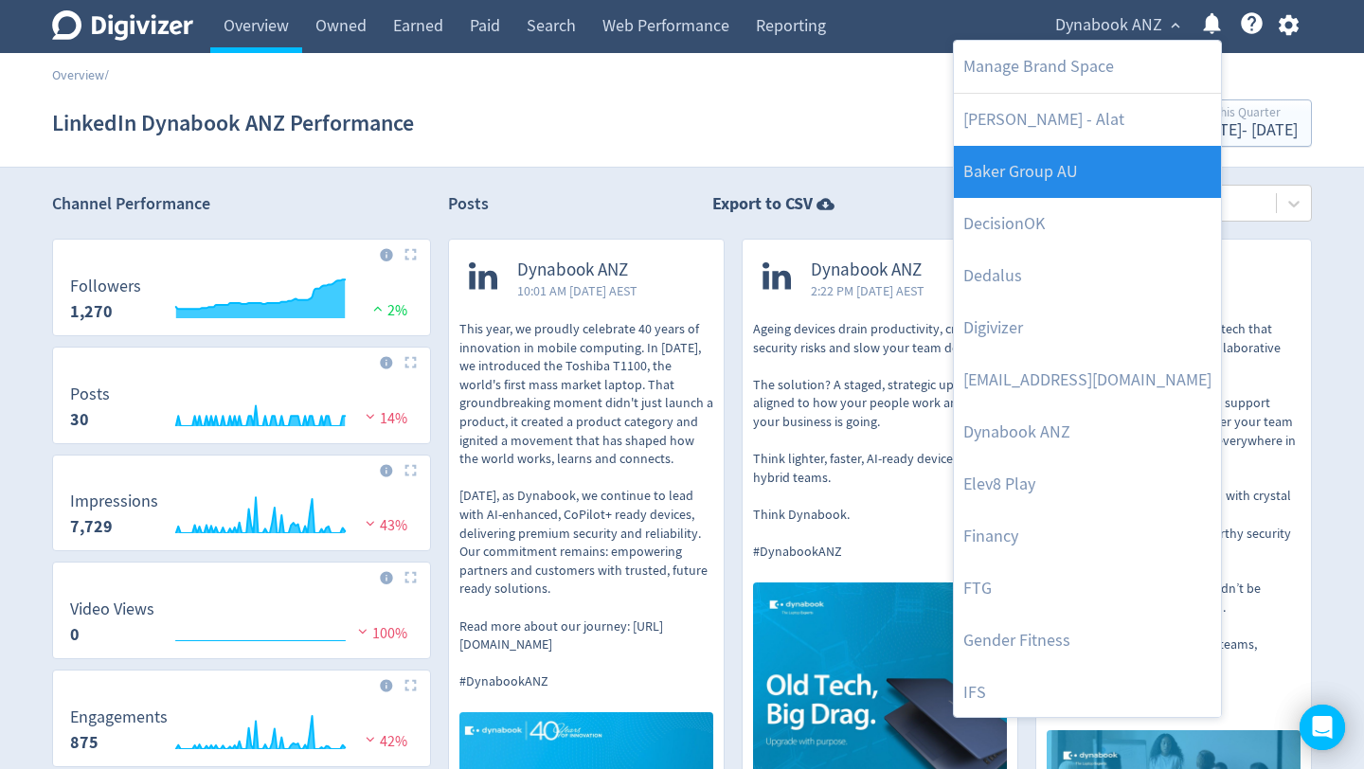
click at [1099, 153] on link "Baker Group AU" at bounding box center [1087, 172] width 267 height 52
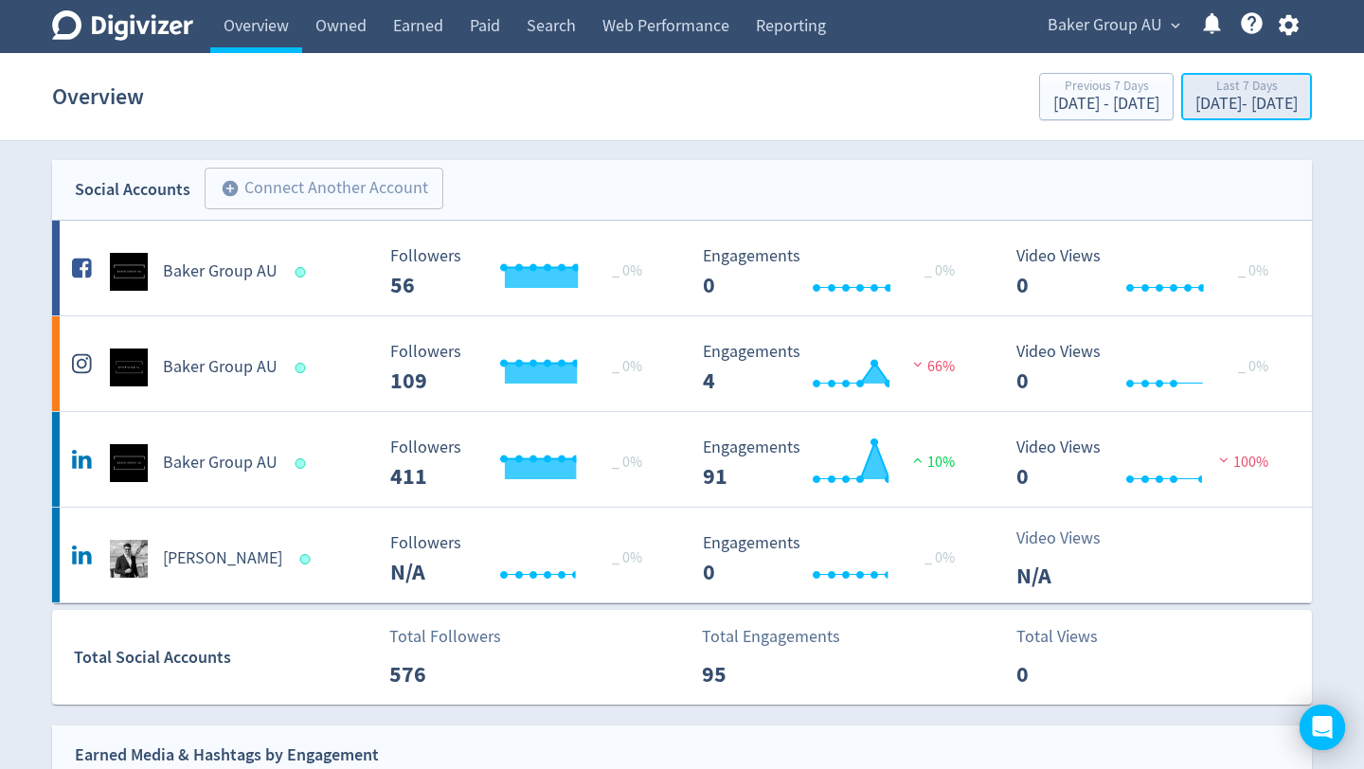
click at [1225, 105] on div "[DATE] - [DATE]" at bounding box center [1246, 104] width 102 height 17
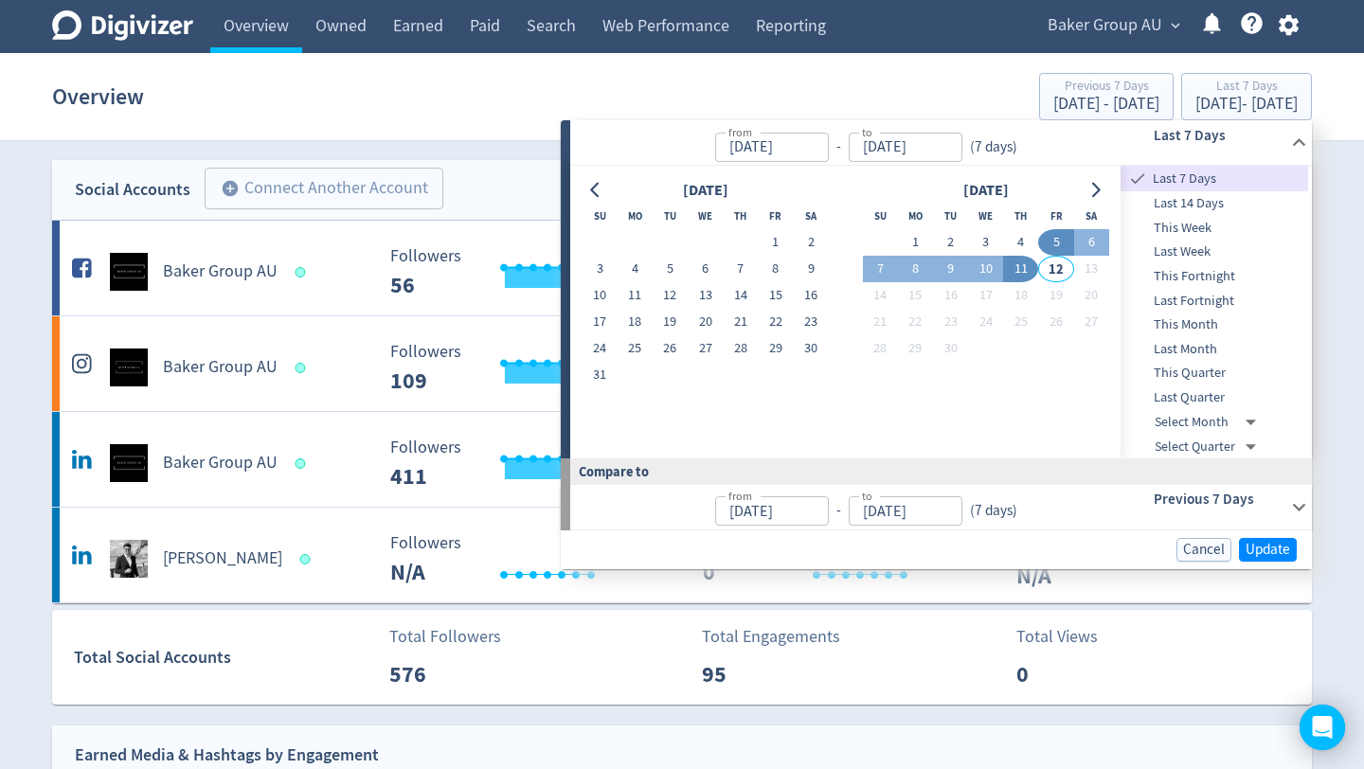
click at [1206, 369] on span "This Quarter" at bounding box center [1214, 373] width 188 height 21
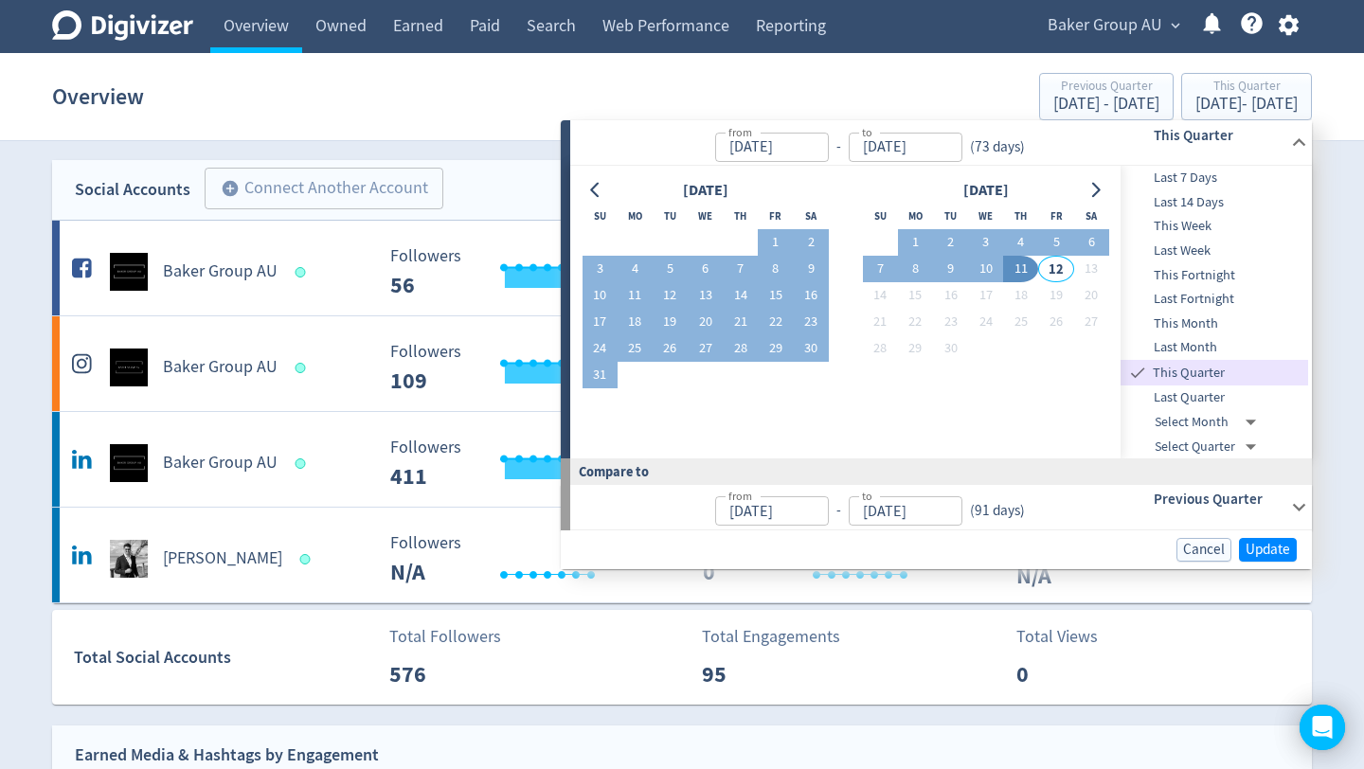
type input "[DATE]"
click at [1264, 546] on span "Update" at bounding box center [1267, 550] width 45 height 14
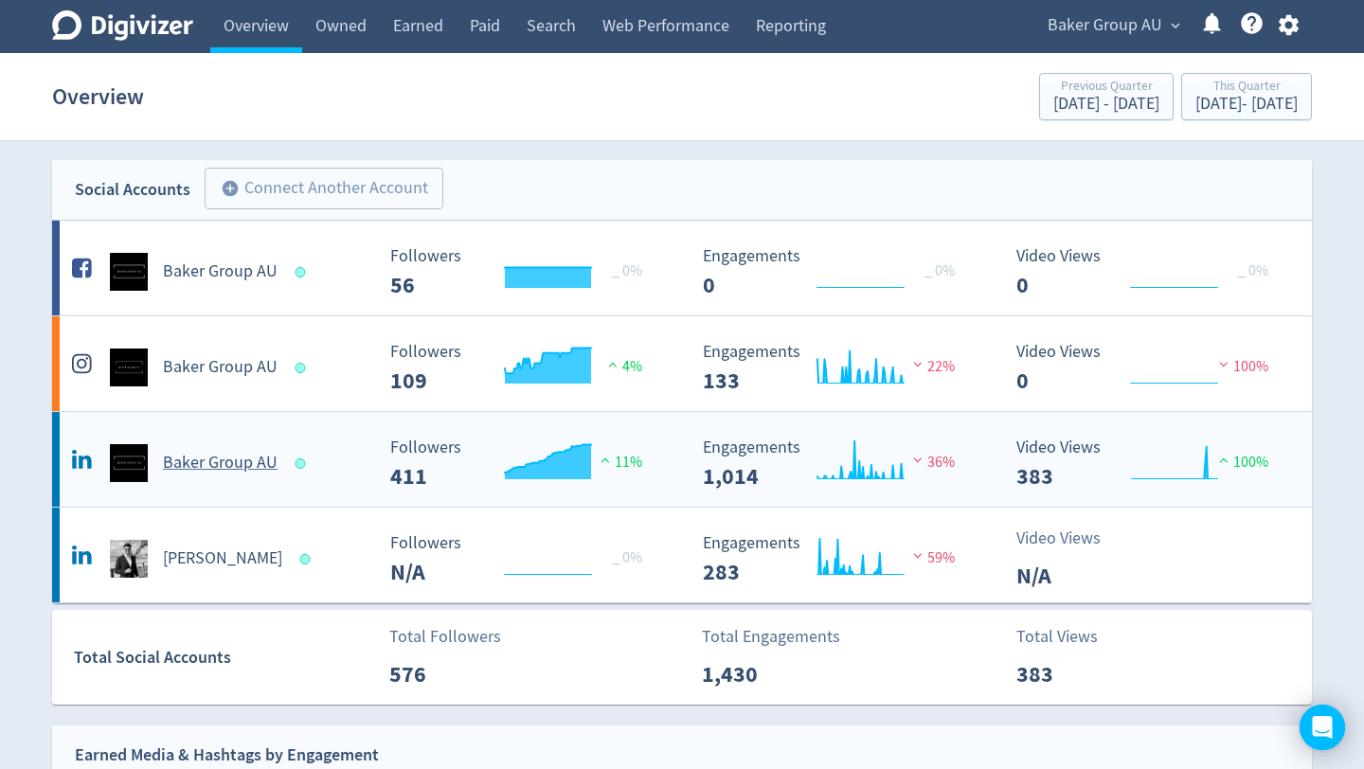
click at [240, 459] on h5 "Baker Group AU" at bounding box center [220, 463] width 115 height 23
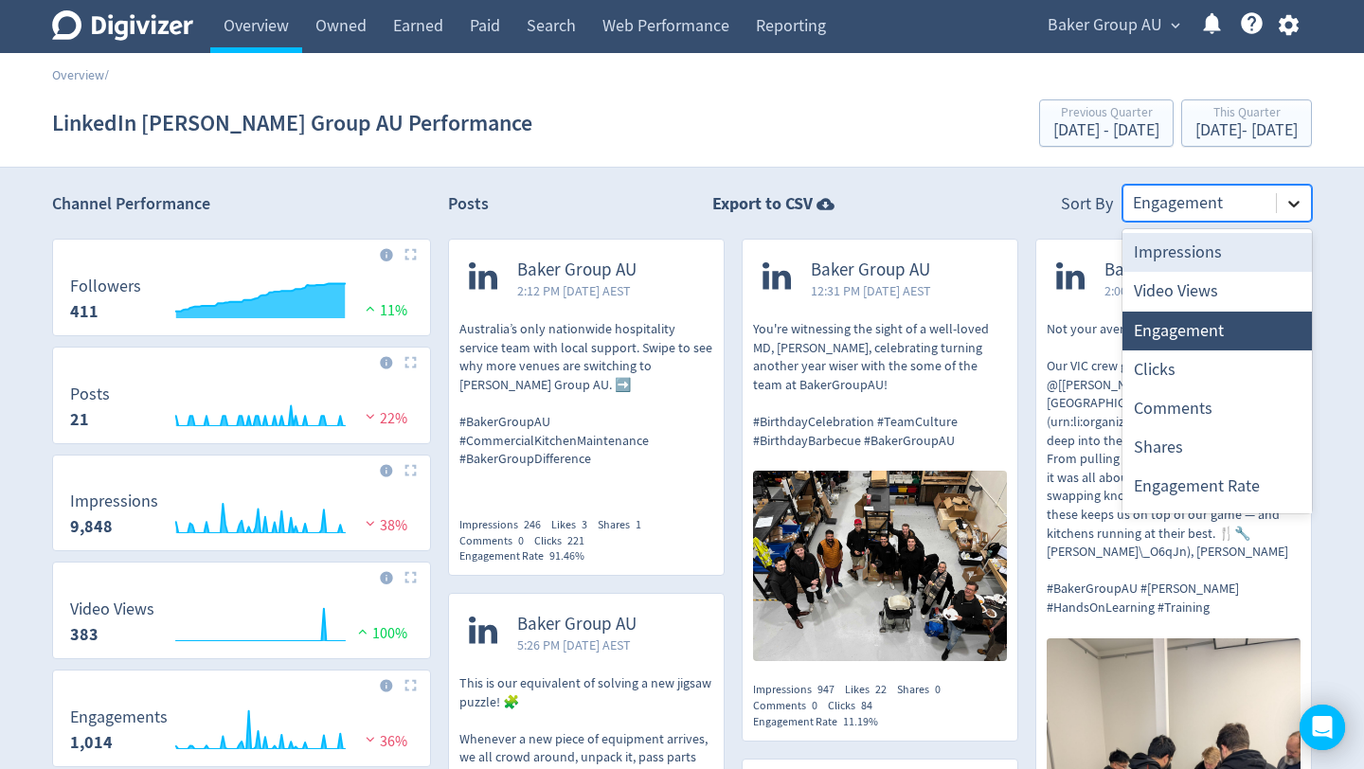
click at [1302, 210] on icon at bounding box center [1293, 203] width 19 height 19
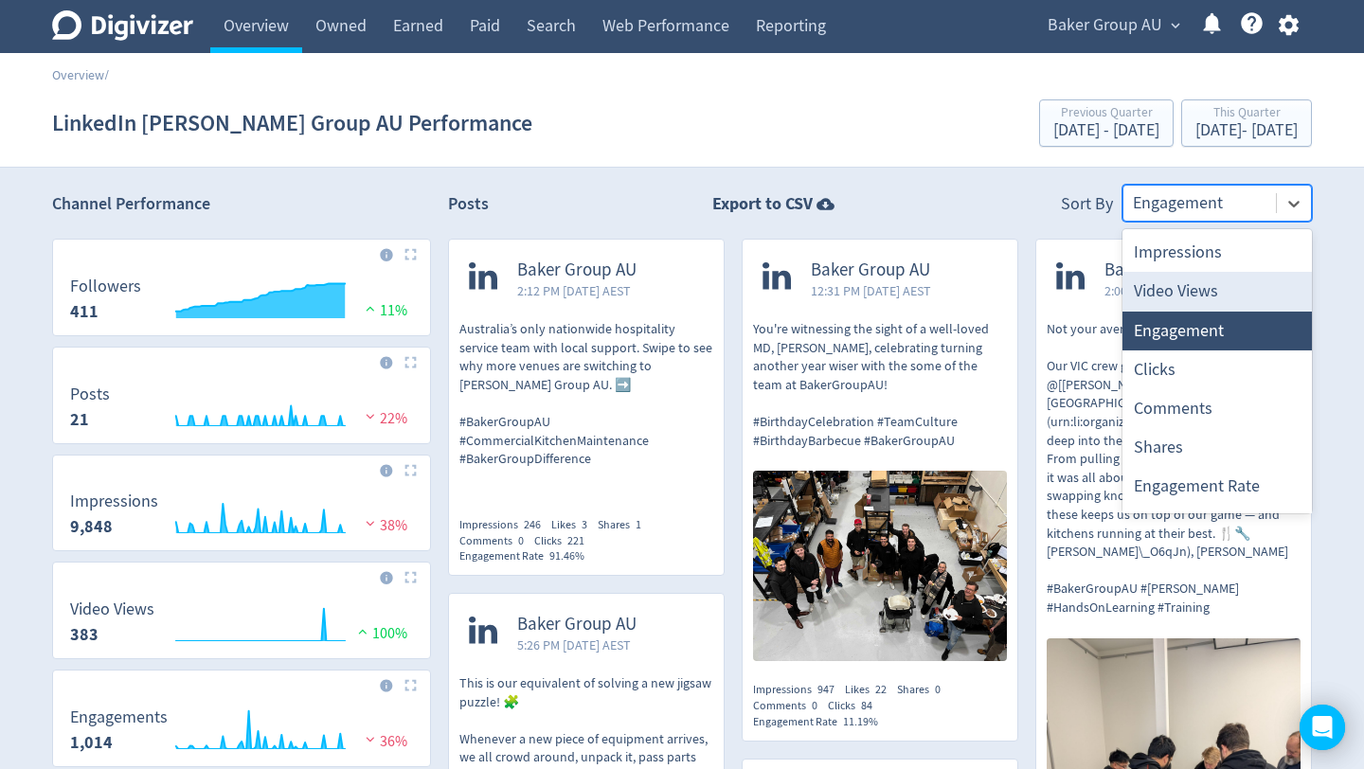
click at [1228, 289] on div "Video Views" at bounding box center [1216, 291] width 189 height 39
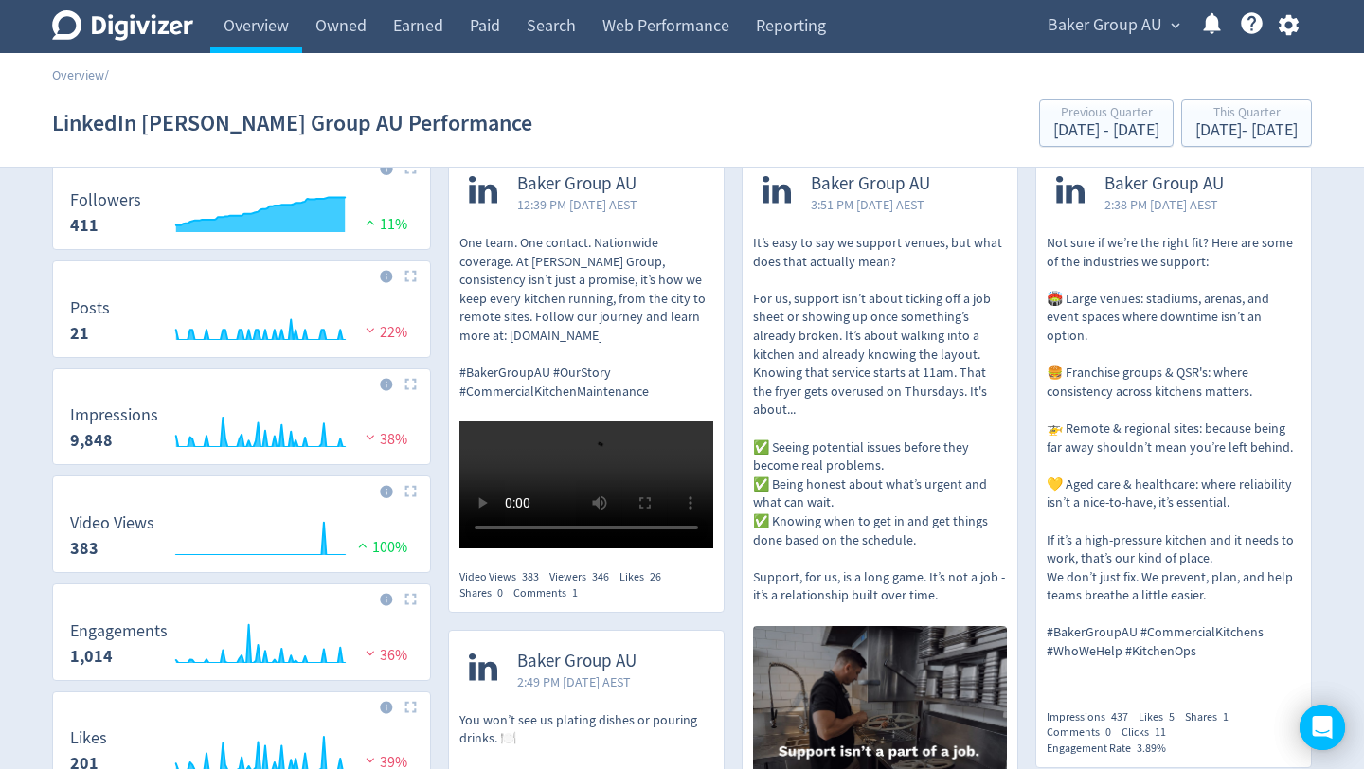
scroll to position [68, 0]
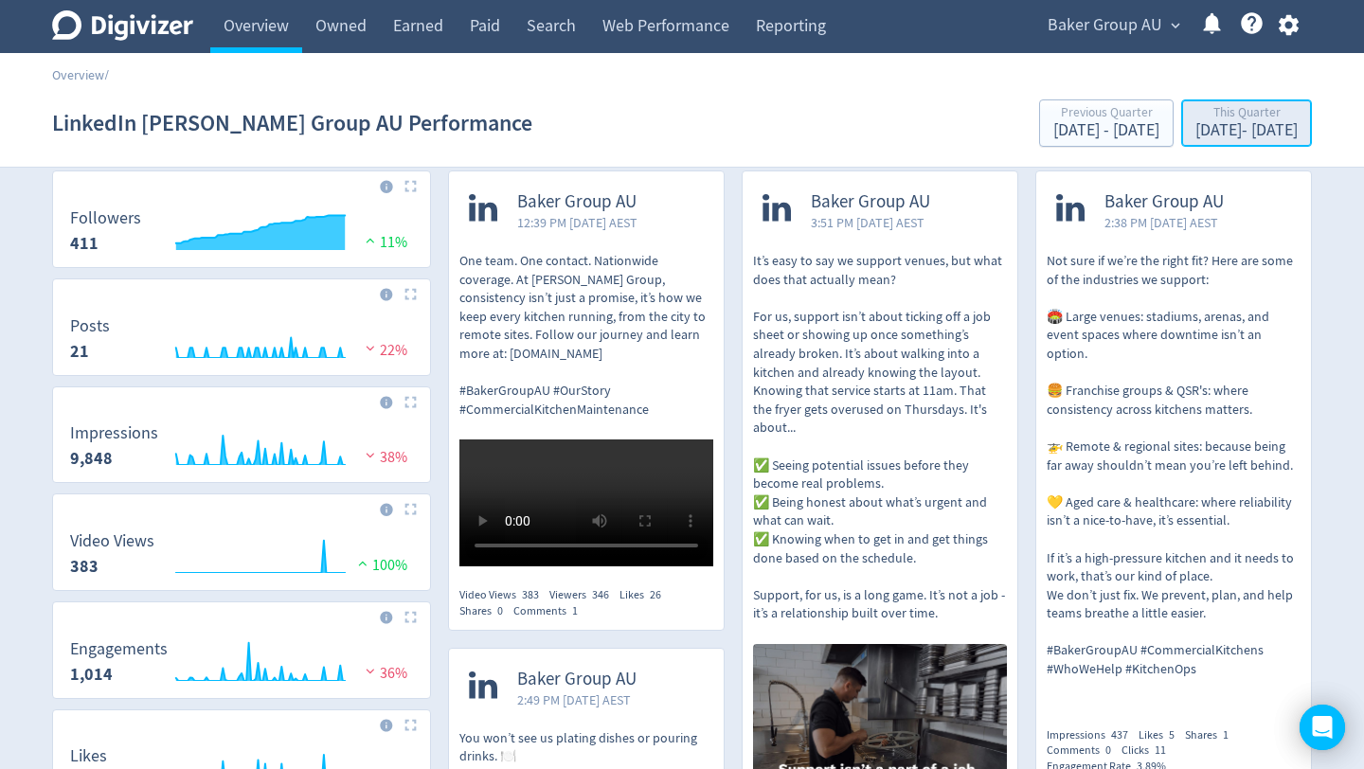
click at [1195, 138] on div "[DATE] - [DATE]" at bounding box center [1246, 130] width 102 height 17
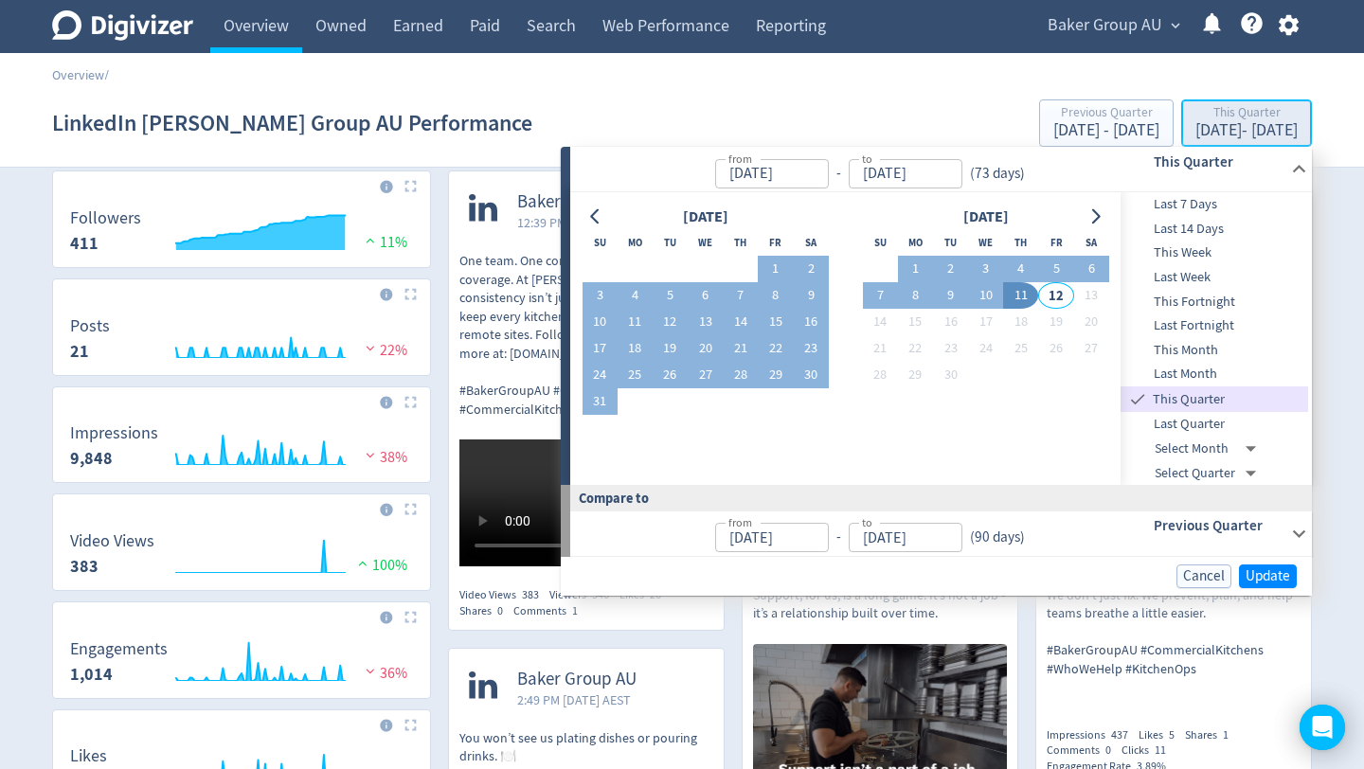
type input "[DATE]"
click at [668, 322] on button "12" at bounding box center [670, 322] width 35 height 27
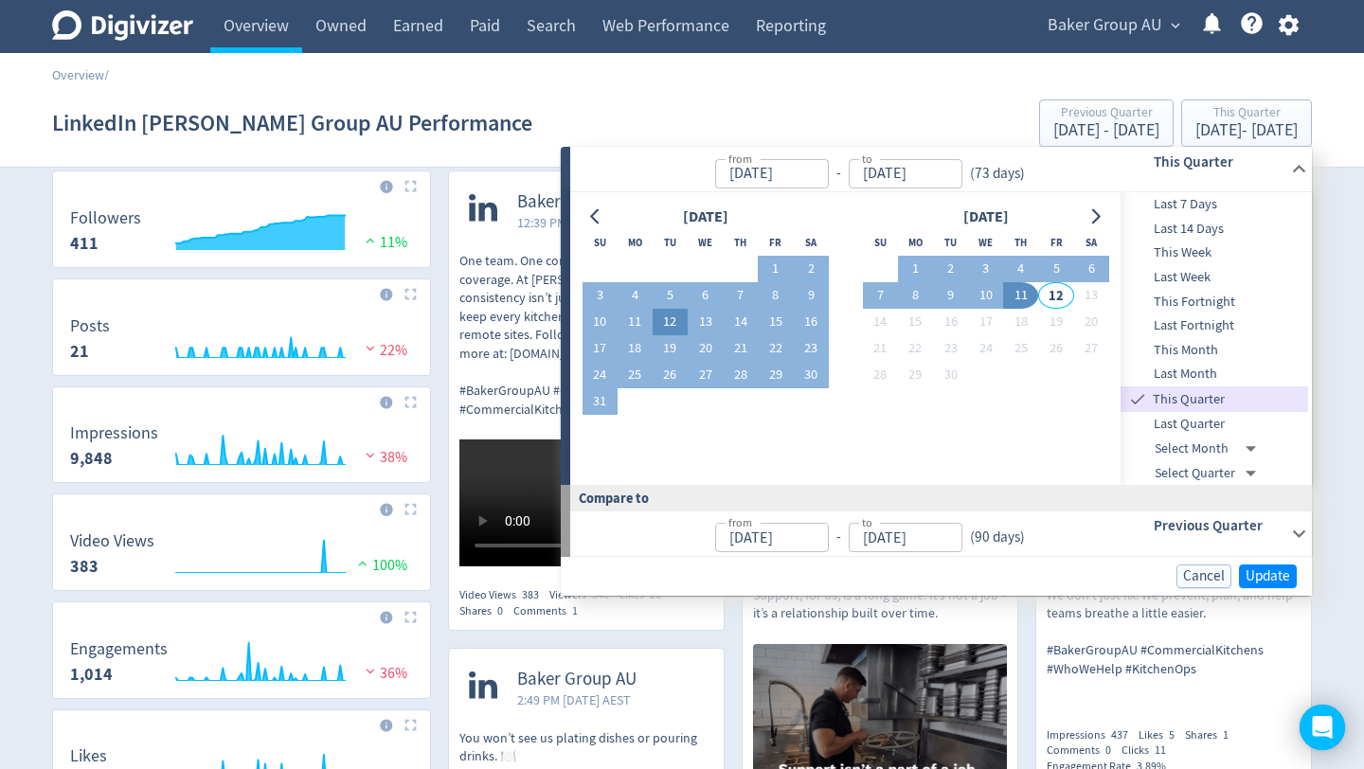
type input "[DATE]"
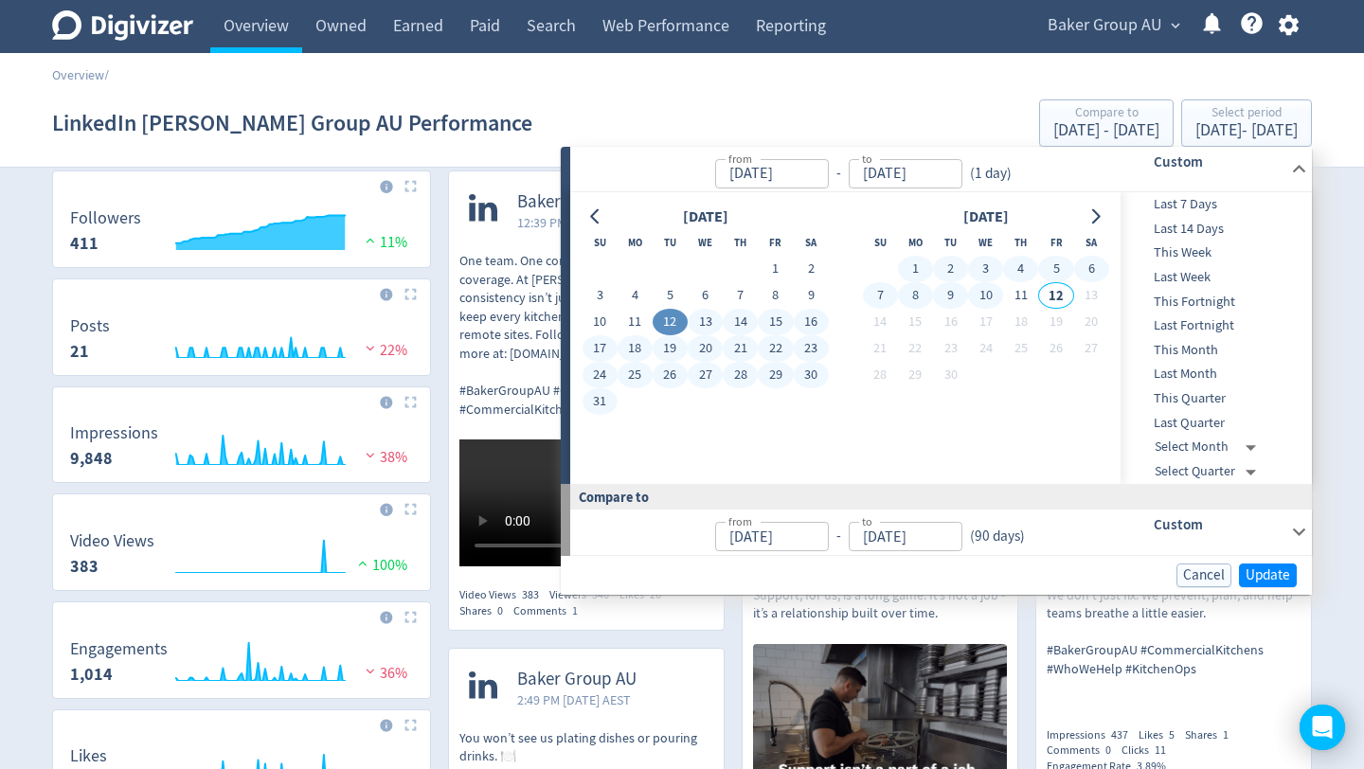
click at [992, 295] on button "10" at bounding box center [985, 295] width 35 height 27
type input "[DATE]"
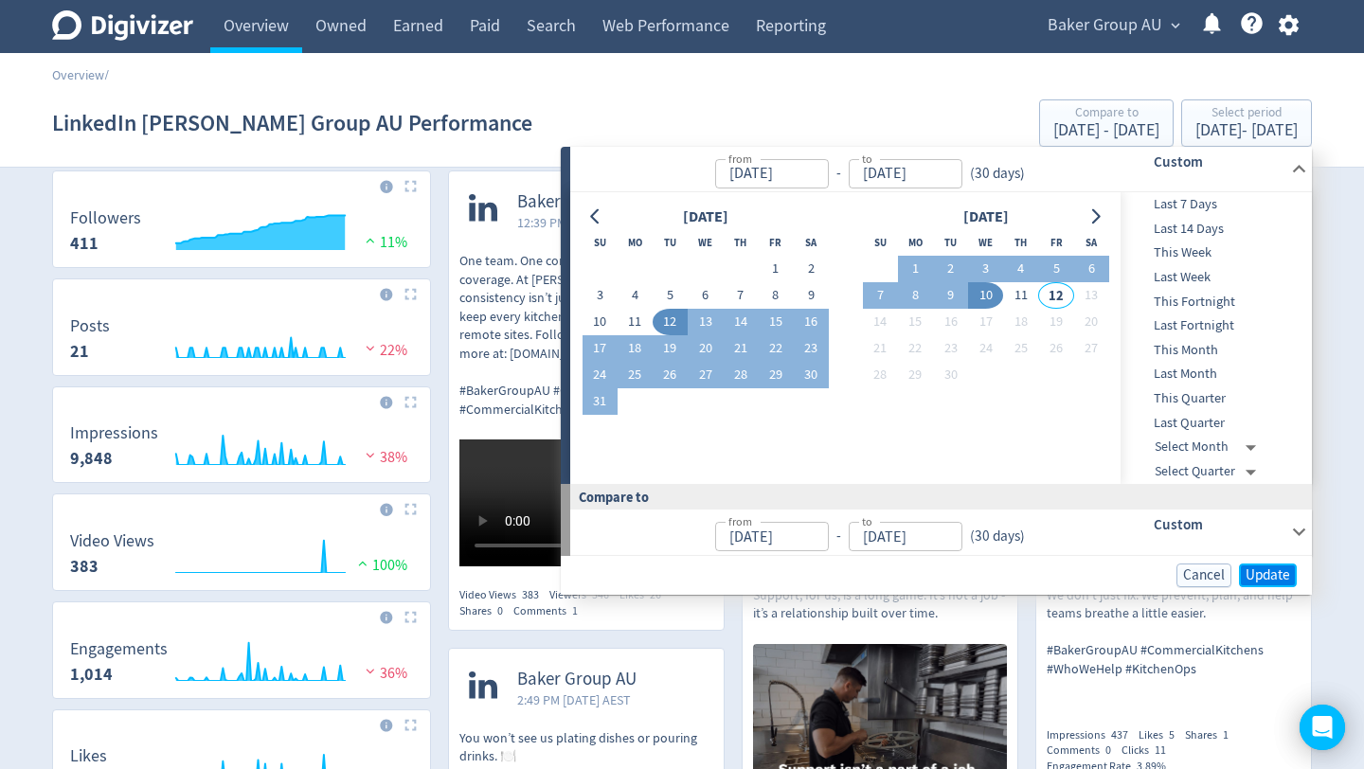
click at [1258, 577] on span "Update" at bounding box center [1267, 575] width 45 height 14
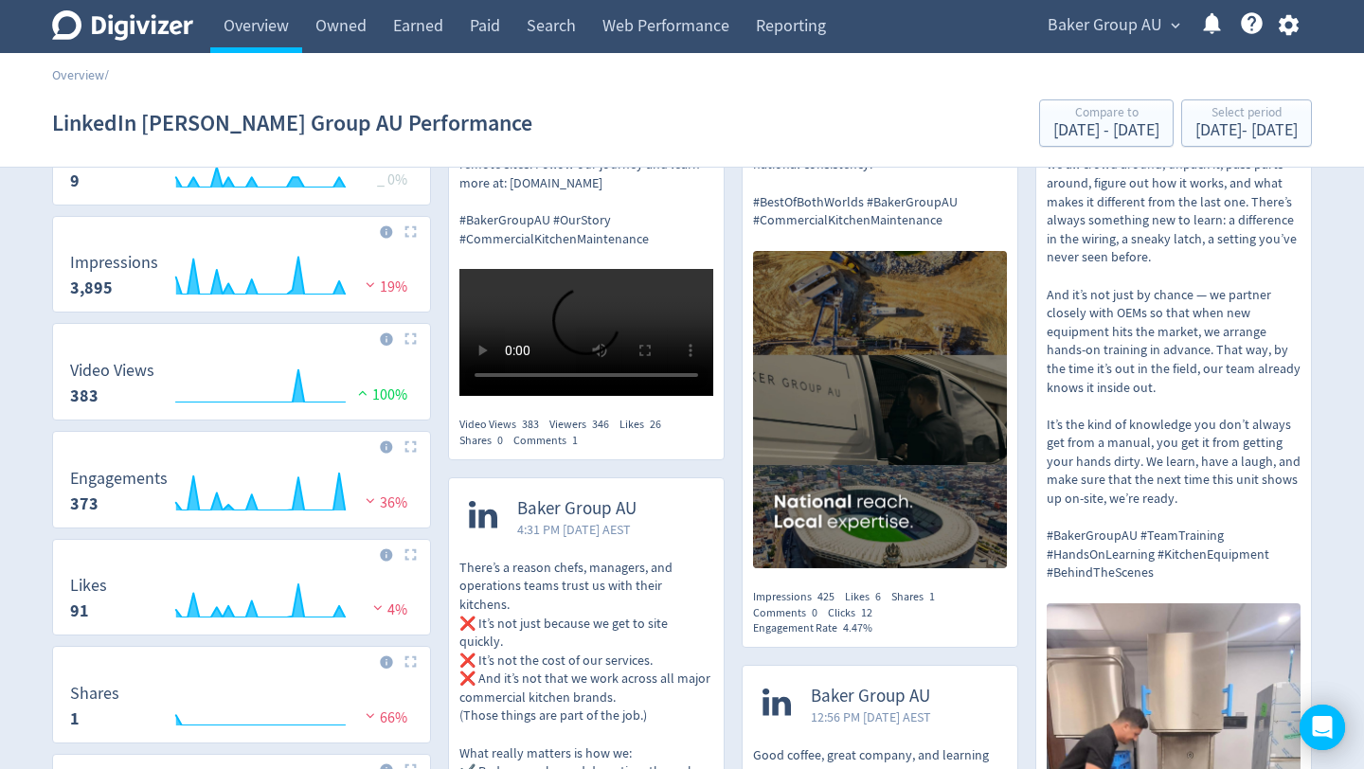
scroll to position [0, 0]
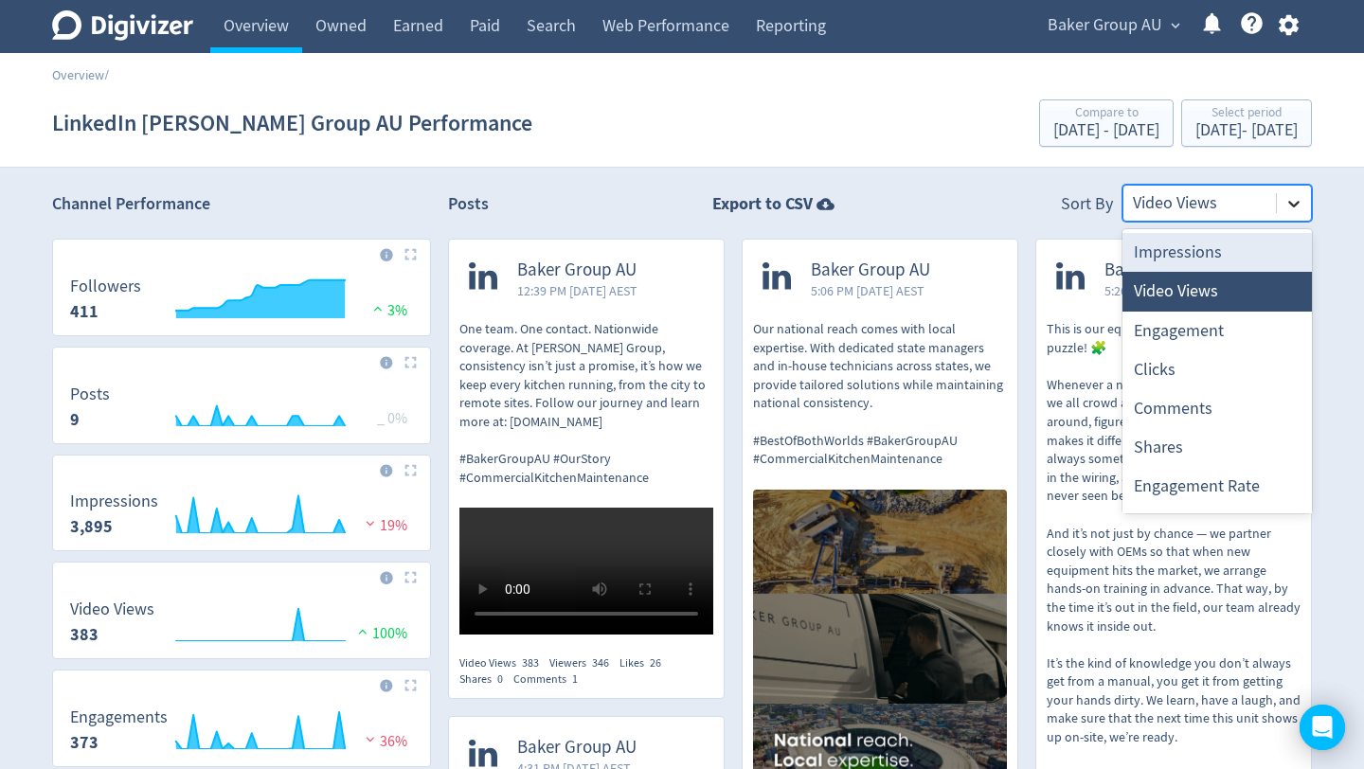
click at [1295, 209] on icon at bounding box center [1293, 203] width 19 height 19
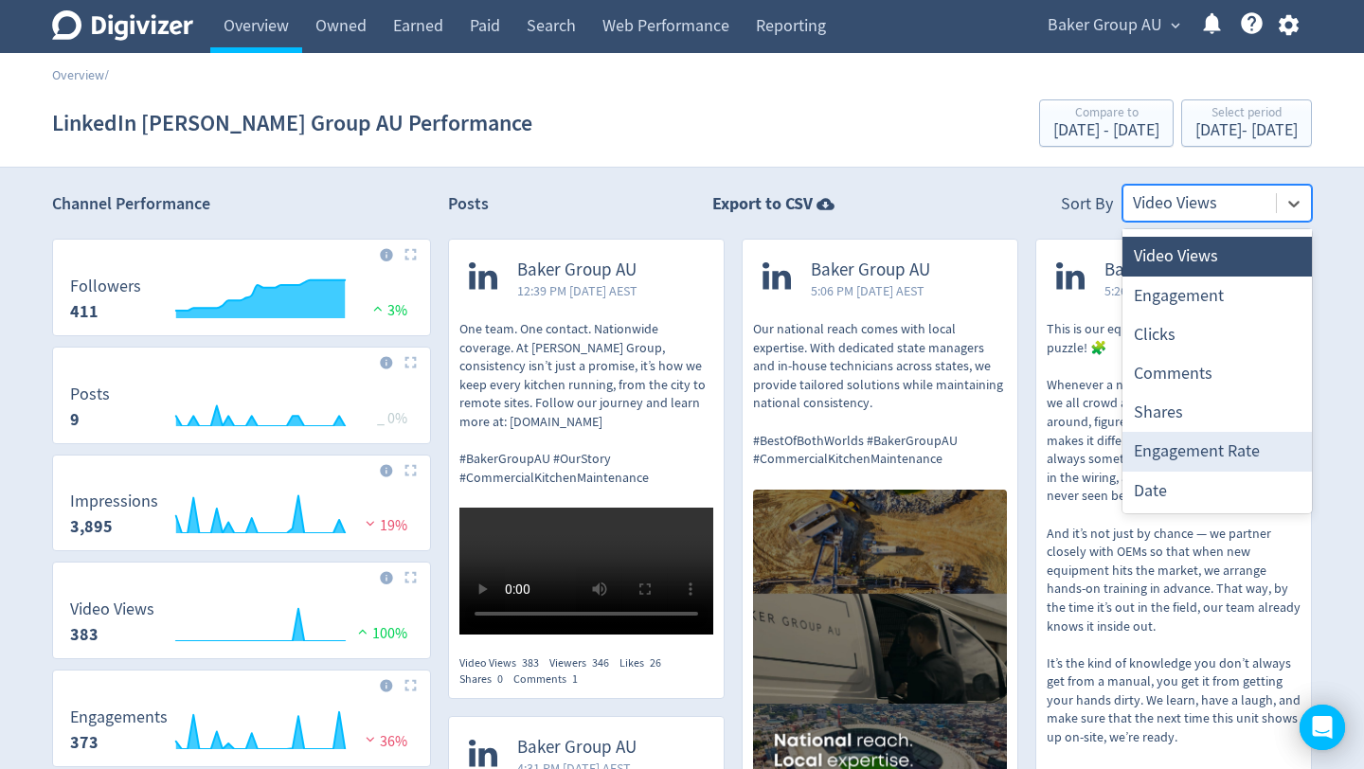
scroll to position [32, 0]
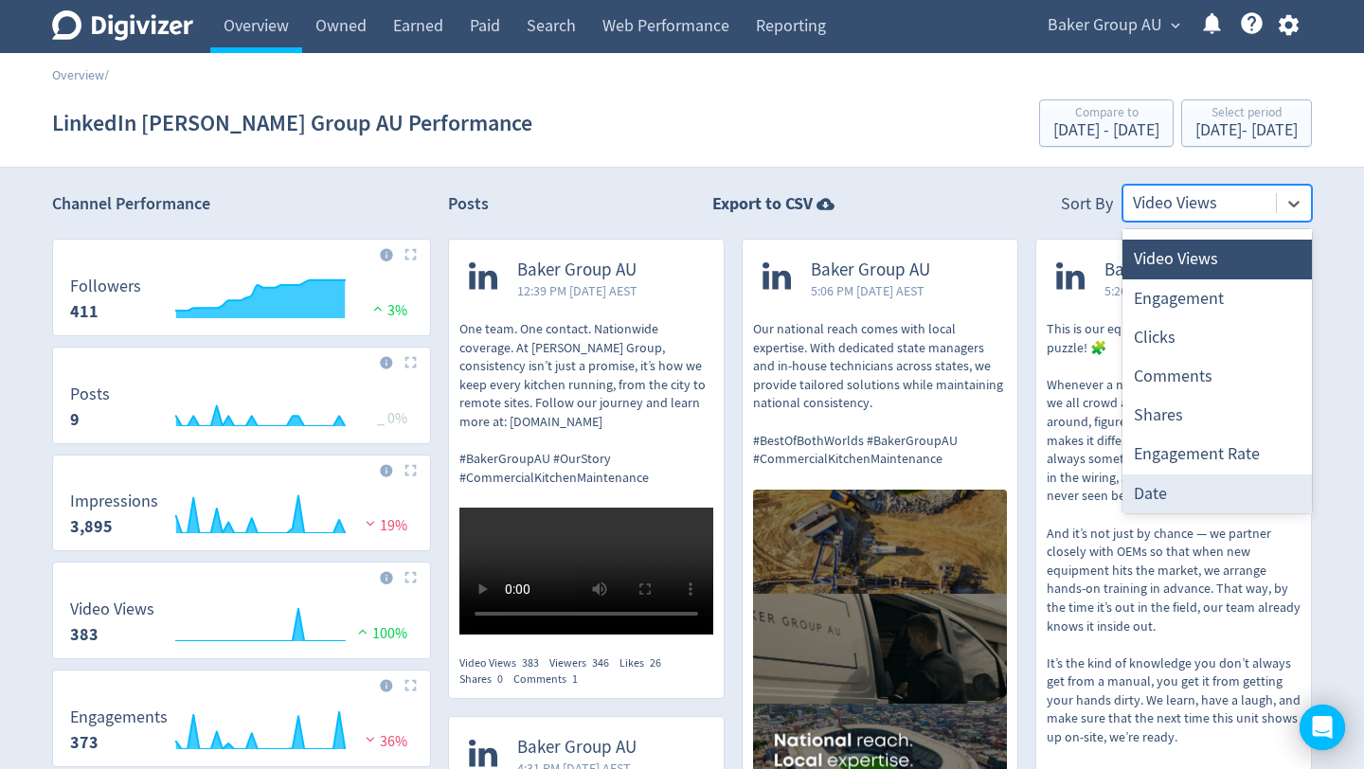
click at [1209, 499] on div "Date" at bounding box center [1216, 493] width 189 height 39
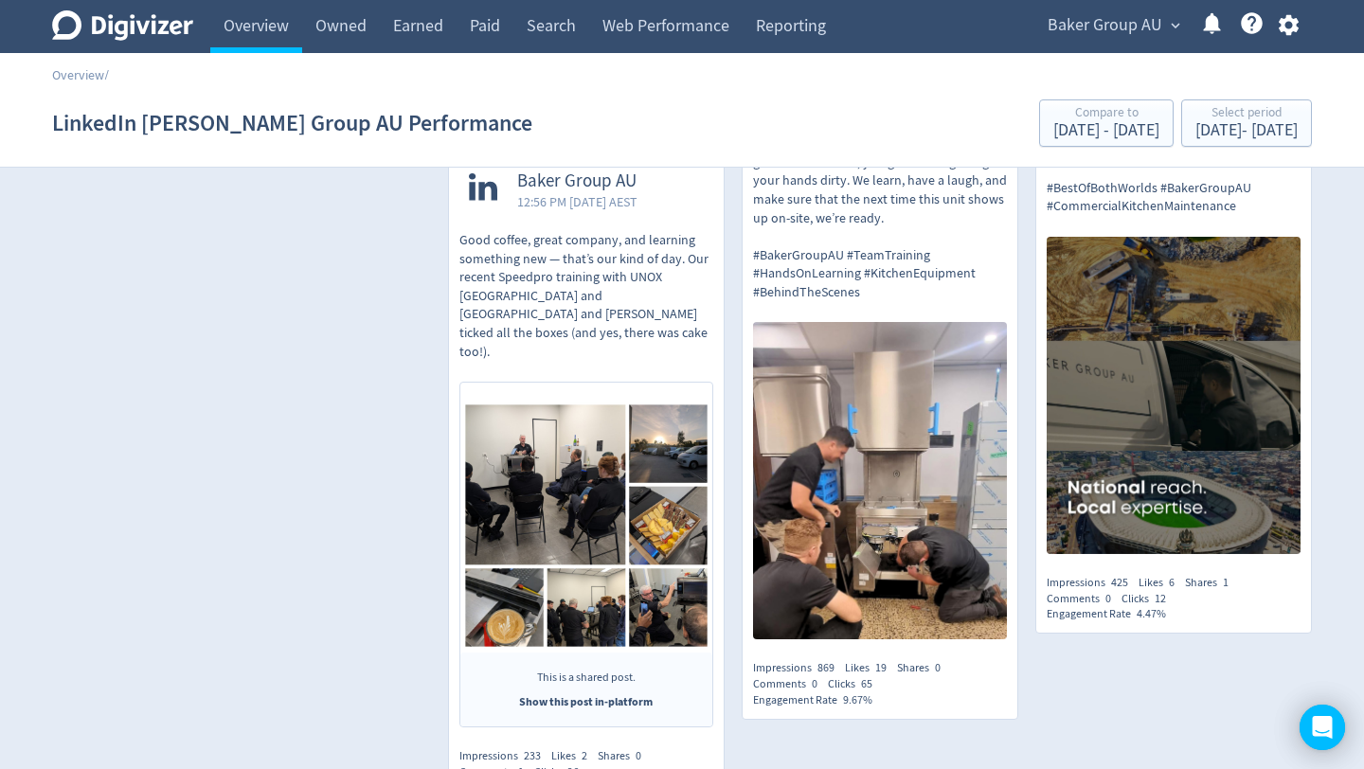
scroll to position [1721, 0]
